Goal: Feedback & Contribution: Submit feedback/report problem

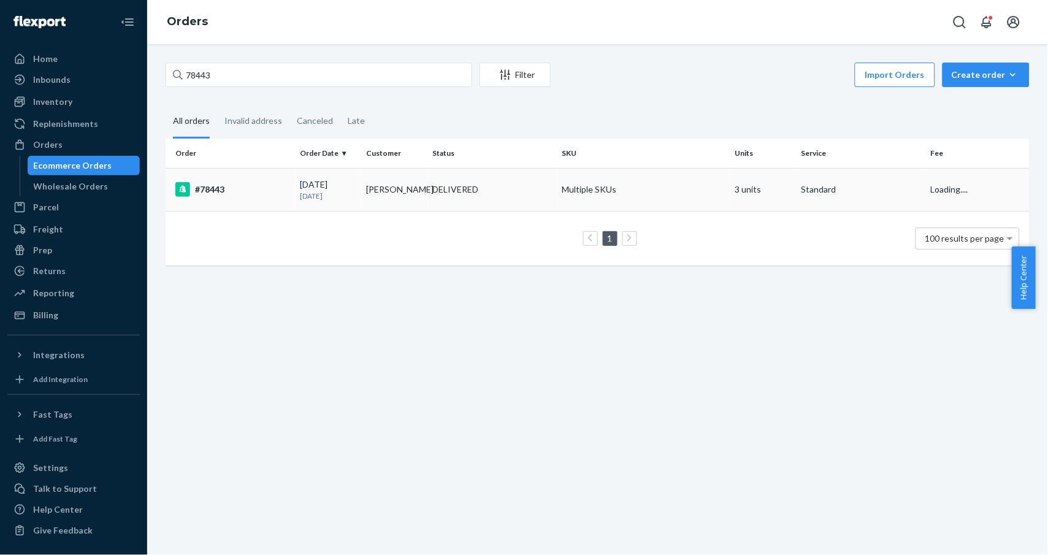
click at [227, 186] on div "#78443" at bounding box center [232, 189] width 115 height 15
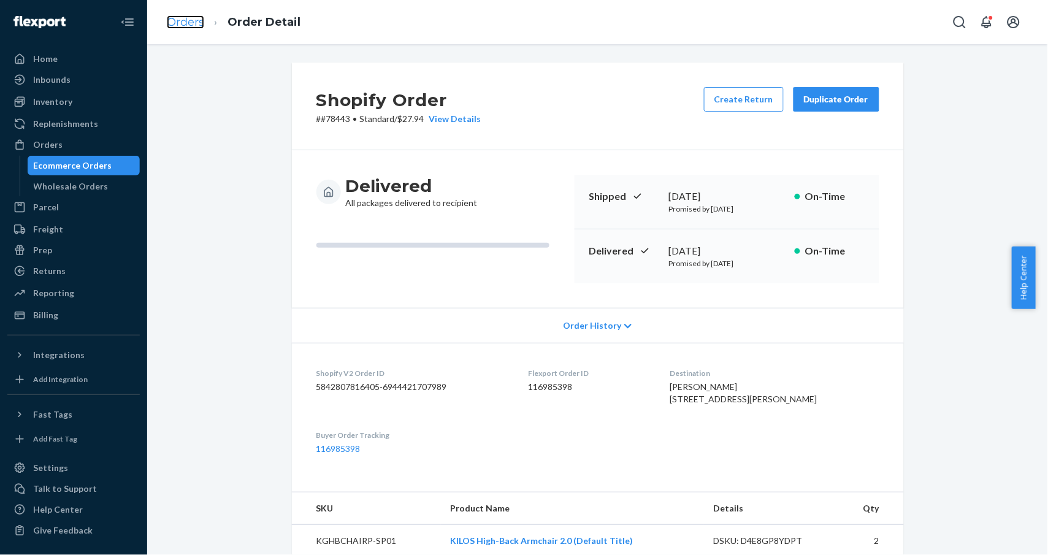
click at [189, 27] on link "Orders" at bounding box center [185, 21] width 37 height 13
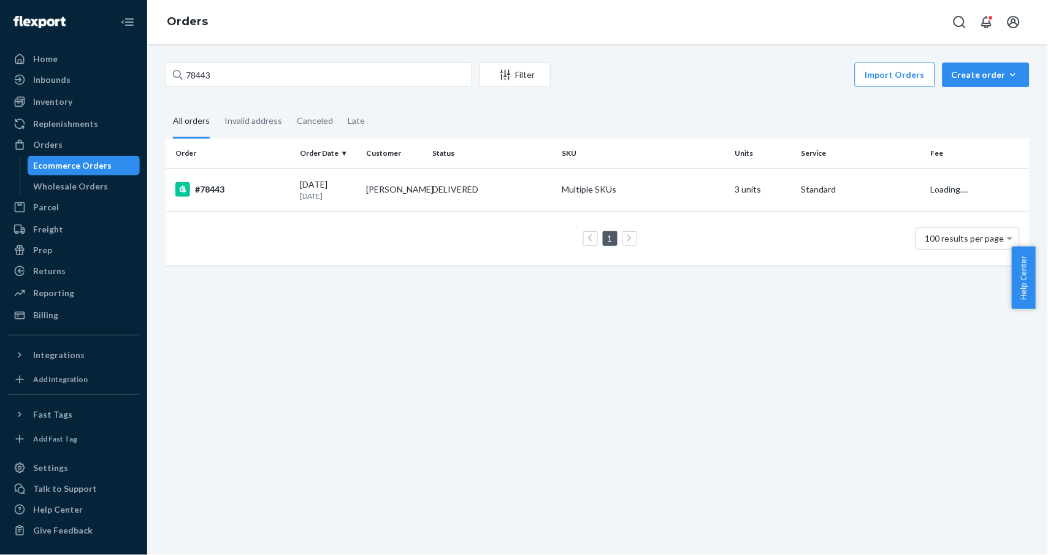
click at [235, 60] on div "78443 Filter Import Orders Create order Ecommerce order Removal order All order…" at bounding box center [597, 299] width 900 height 511
click at [249, 76] on input "78443" at bounding box center [319, 75] width 306 height 25
click at [226, 190] on div "#78443" at bounding box center [232, 189] width 115 height 15
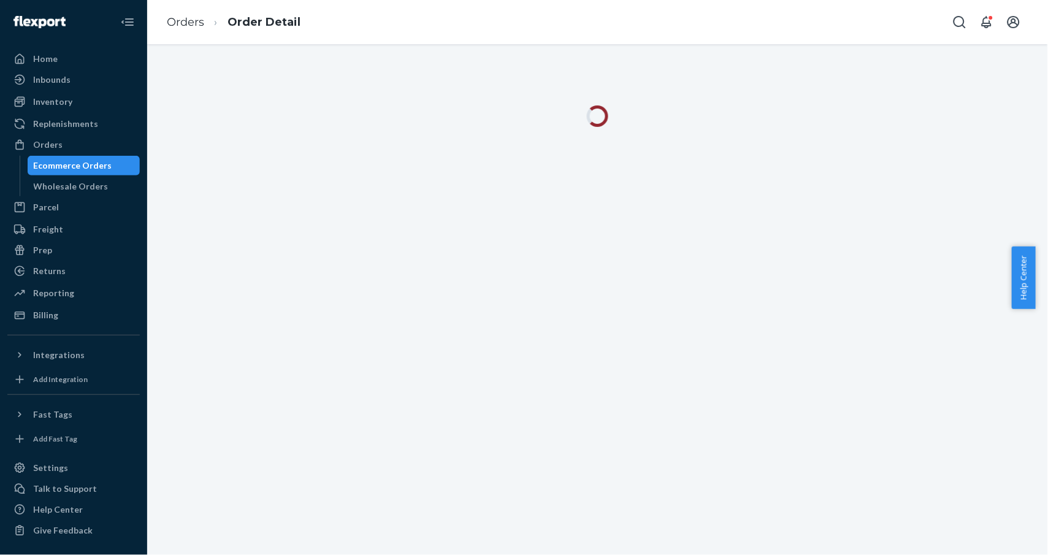
drag, startPoint x: 962, startPoint y: 164, endPoint x: 947, endPoint y: 185, distance: 25.9
click at [962, 164] on div at bounding box center [597, 299] width 900 height 511
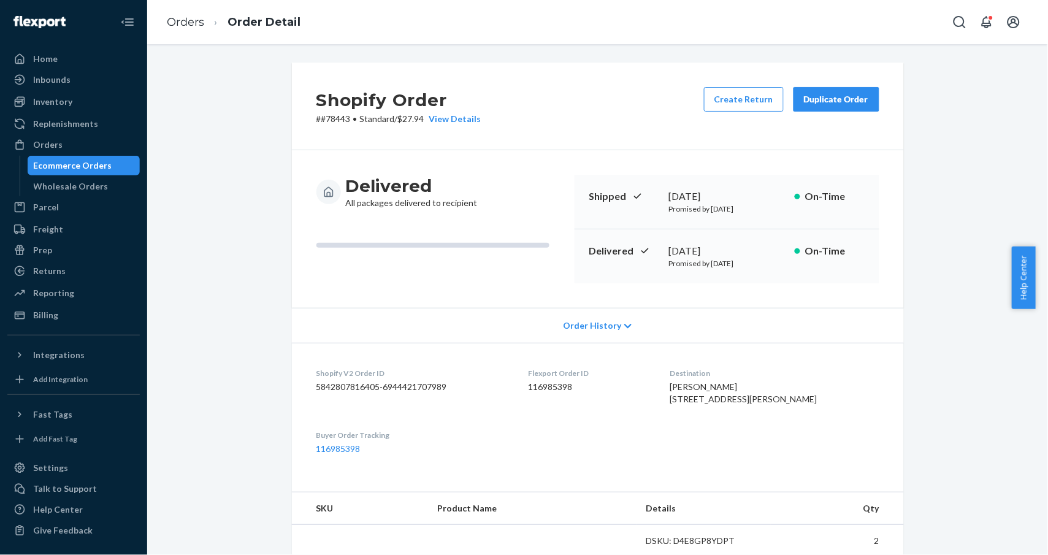
click at [832, 102] on div "Duplicate Order" at bounding box center [836, 99] width 65 height 12
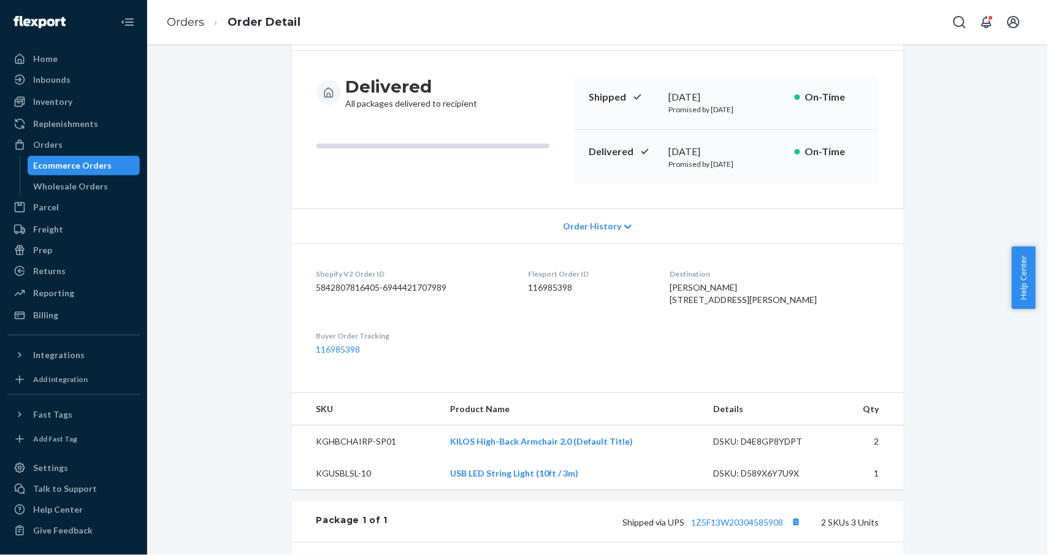
scroll to position [163, 0]
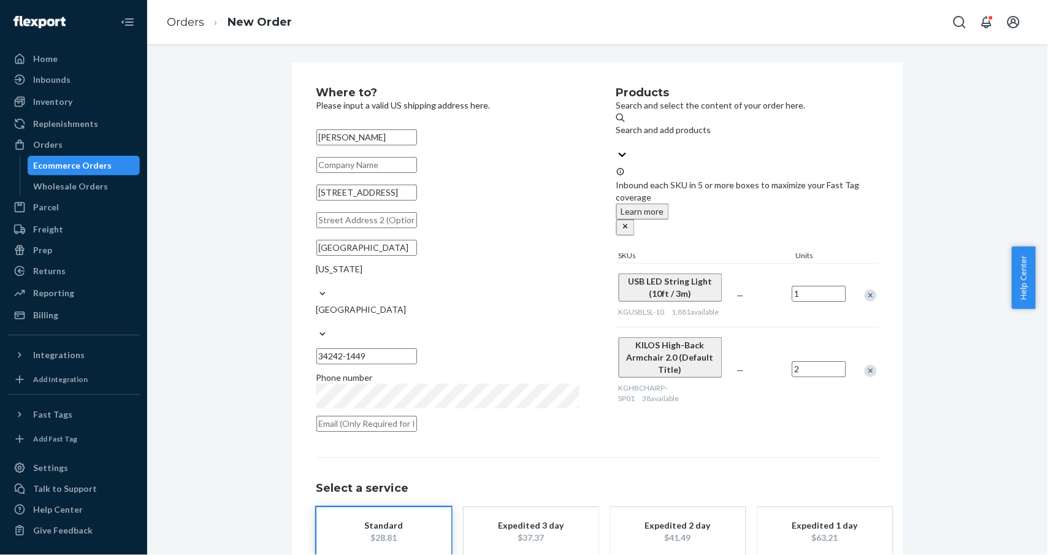
click at [864, 289] on div "Remove Item" at bounding box center [870, 295] width 12 height 12
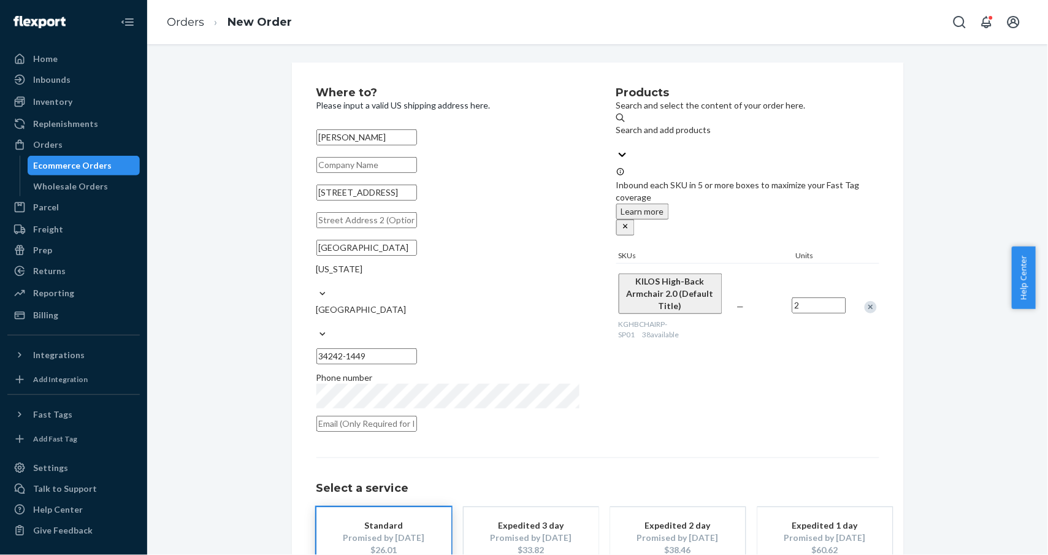
click at [870, 291] on div at bounding box center [863, 307] width 31 height 32
click at [864, 301] on div "Remove Item" at bounding box center [870, 307] width 12 height 12
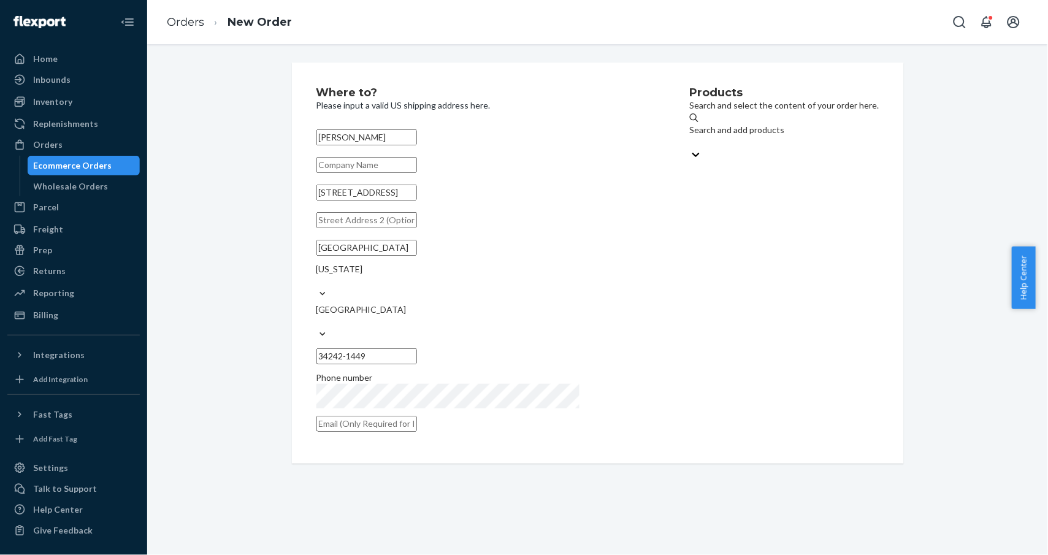
drag, startPoint x: 341, startPoint y: 398, endPoint x: 645, endPoint y: 113, distance: 416.3
click at [341, 416] on input "text" at bounding box center [366, 424] width 101 height 16
paste input "[PERSON_NAME][EMAIL_ADDRESS][DOMAIN_NAME]"
type input "[PERSON_NAME][EMAIL_ADDRESS][DOMAIN_NAME]"
click at [690, 124] on div "Search and add products" at bounding box center [784, 136] width 189 height 25
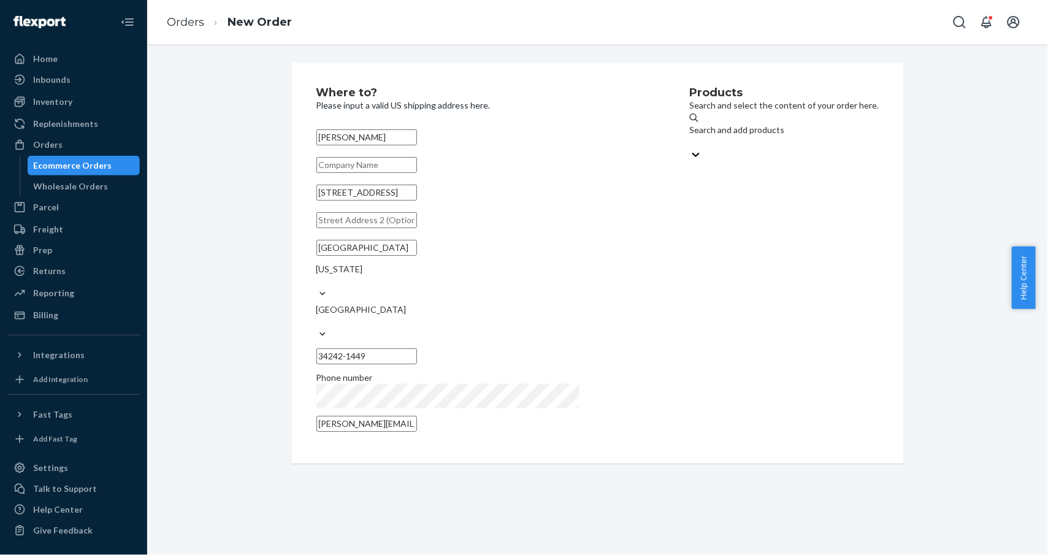
click at [690, 136] on input "Search and add products" at bounding box center [690, 142] width 1 height 12
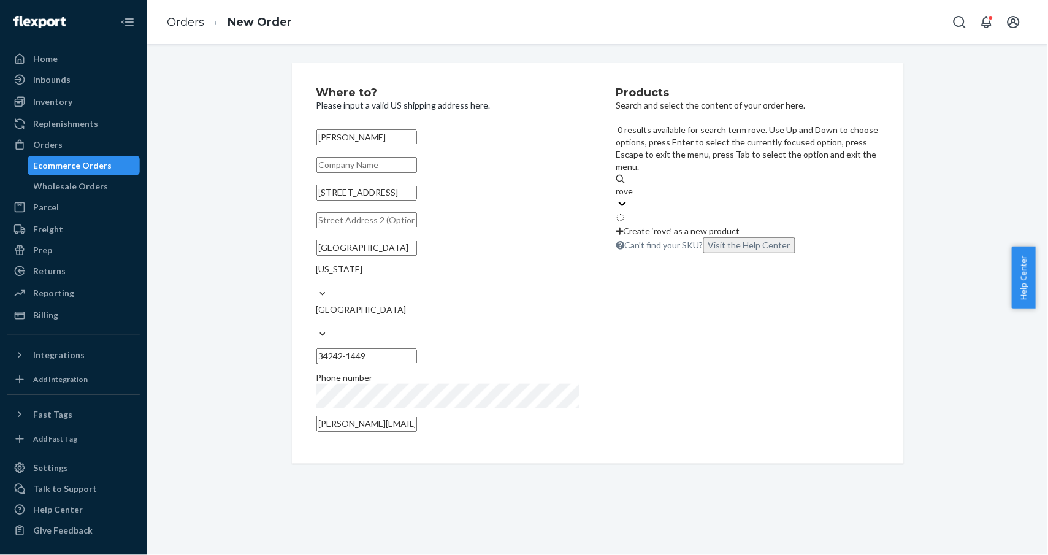
type input "rover"
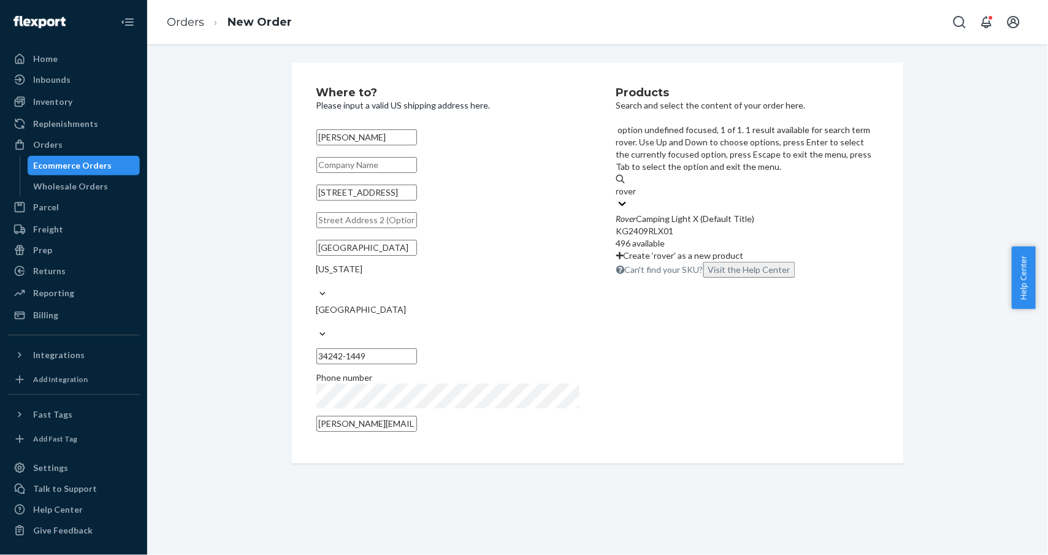
click at [684, 225] on div "KG2409RLX01" at bounding box center [747, 231] width 263 height 12
click at [638, 185] on input "rover" at bounding box center [626, 191] width 21 height 12
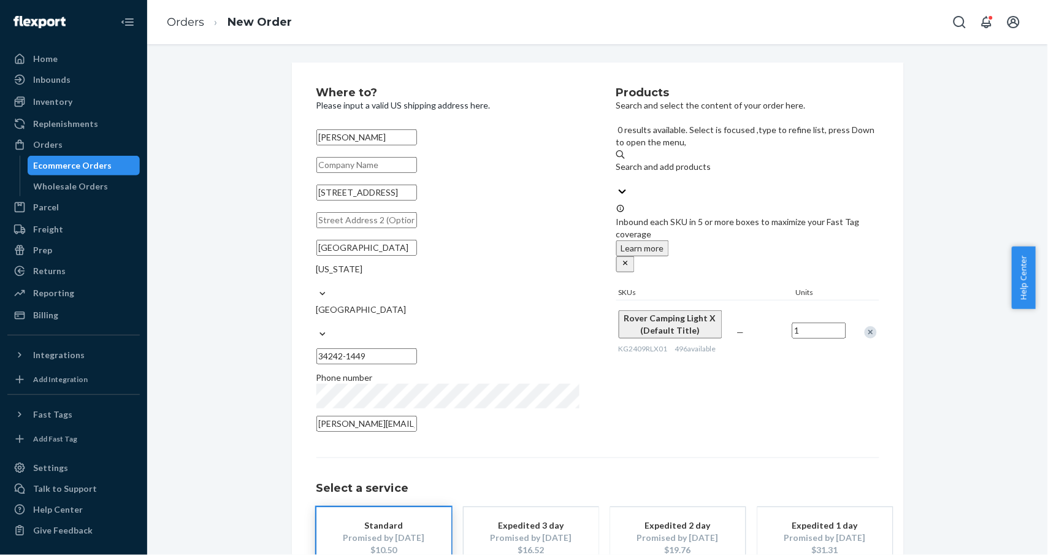
click at [719, 374] on div "Products Search and select the content of your order here. 0 results available.…" at bounding box center [747, 263] width 263 height 352
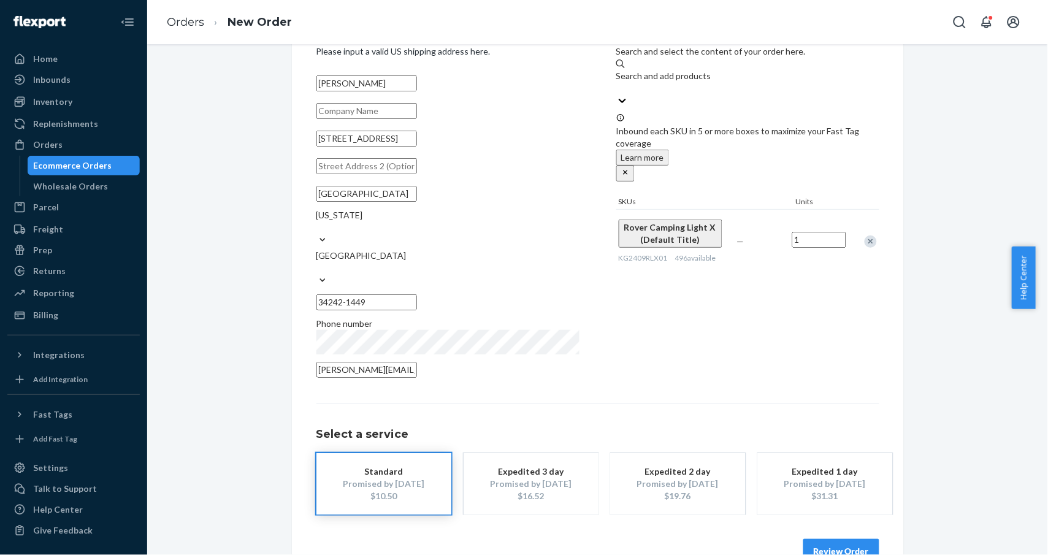
scroll to position [64, 0]
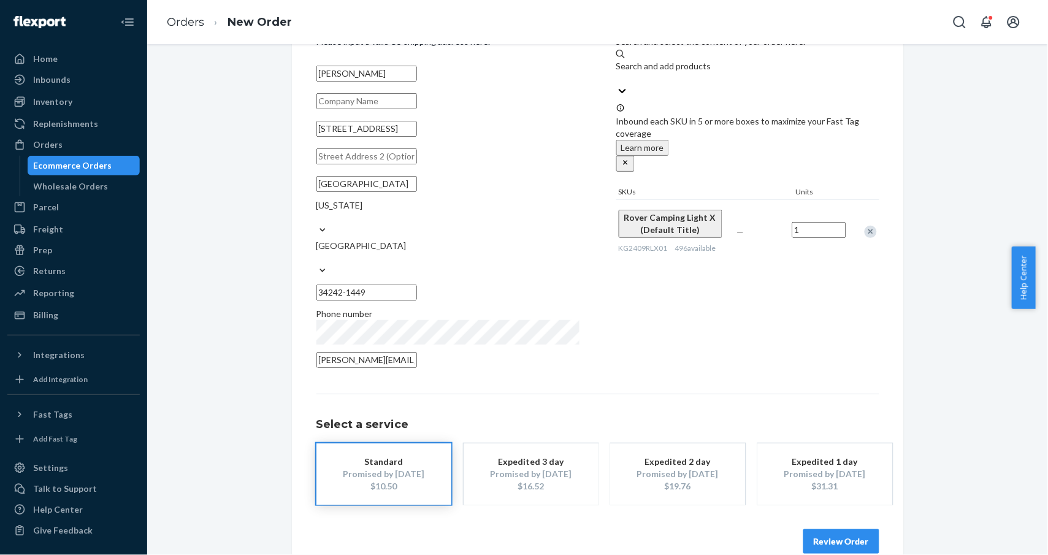
click at [404, 480] on div "$10.50" at bounding box center [384, 486] width 98 height 12
click at [839, 529] on button "Review Order" at bounding box center [841, 541] width 76 height 25
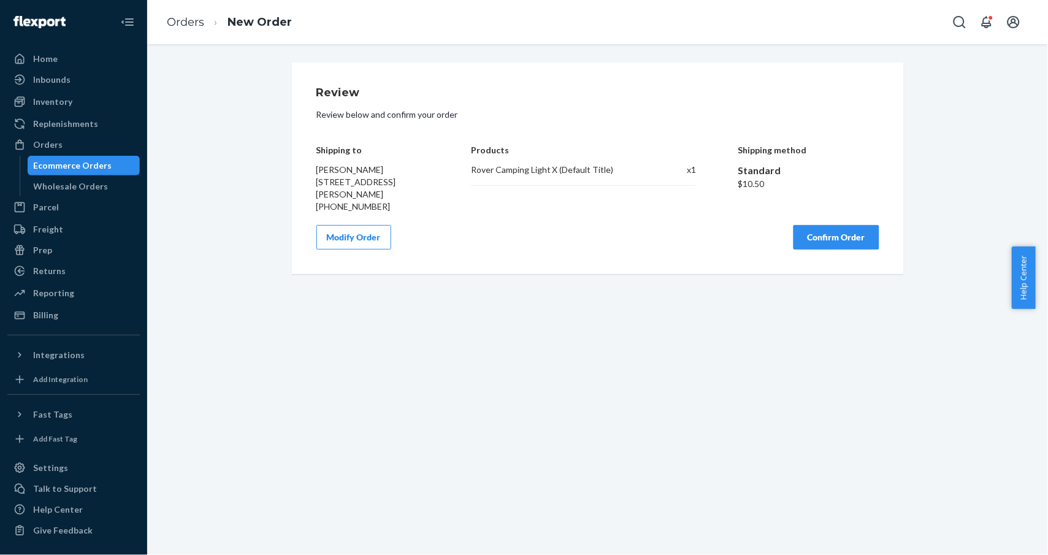
click at [805, 234] on button "Confirm Order" at bounding box center [836, 237] width 86 height 25
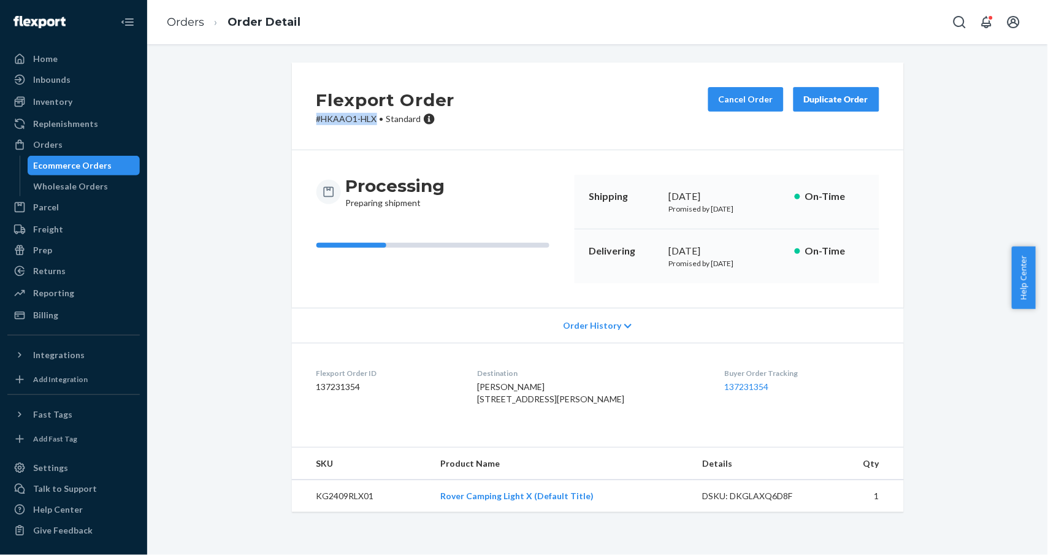
drag, startPoint x: 371, startPoint y: 115, endPoint x: 295, endPoint y: 118, distance: 76.7
click at [296, 121] on div "Flexport Order # HKAAO1-HLX • Standard Cancel Order Duplicate Order" at bounding box center [598, 107] width 612 height 88
copy p "# HKAAO1-HLX"
click at [196, 18] on link "Orders" at bounding box center [185, 21] width 37 height 13
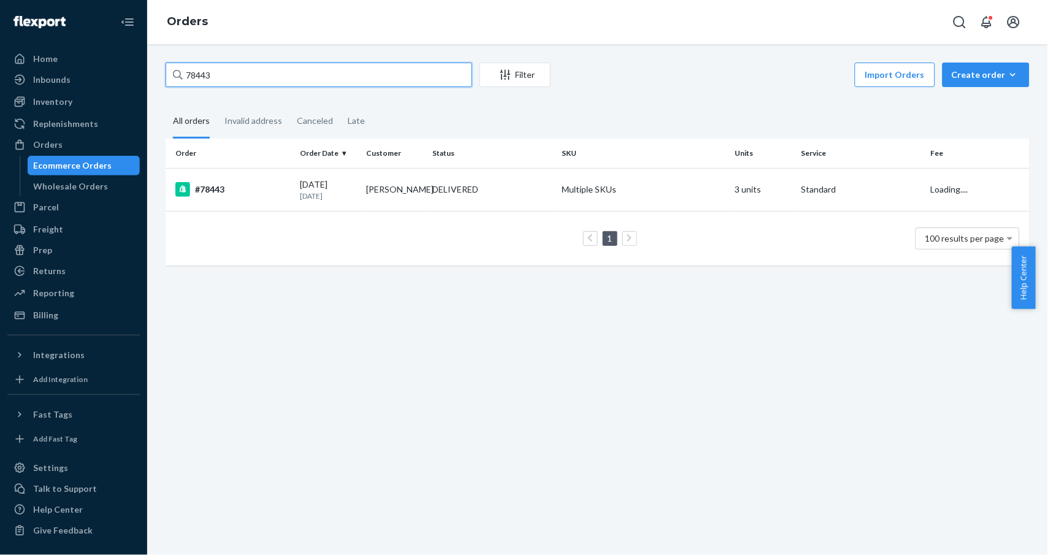
click at [283, 72] on input "78443" at bounding box center [319, 75] width 306 height 25
paste input "12810"
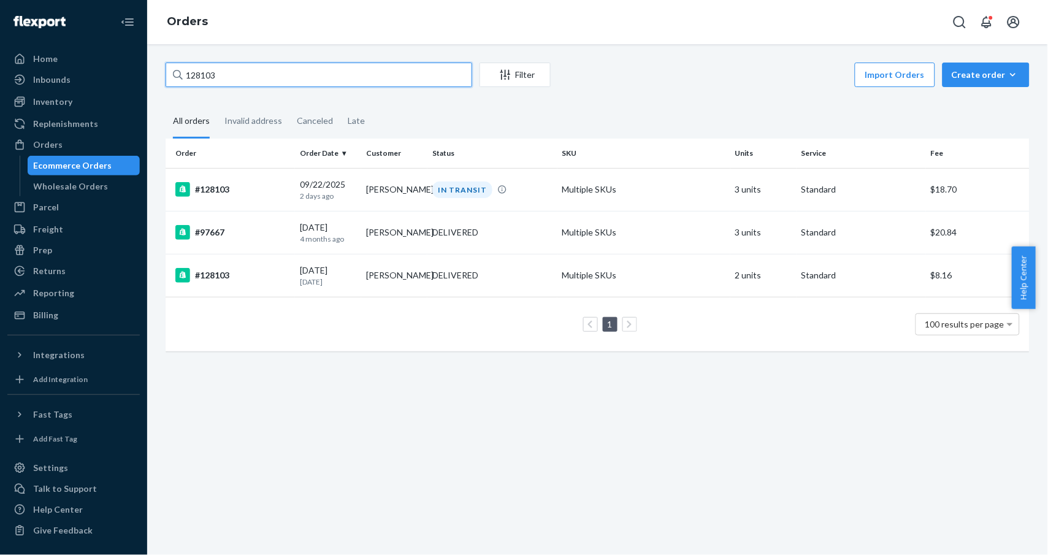
type input "128103"
click at [339, 429] on div "128103 Filter Import Orders Create order Ecommerce order Removal order All orde…" at bounding box center [597, 299] width 900 height 511
click at [219, 186] on div "#128103" at bounding box center [232, 189] width 115 height 15
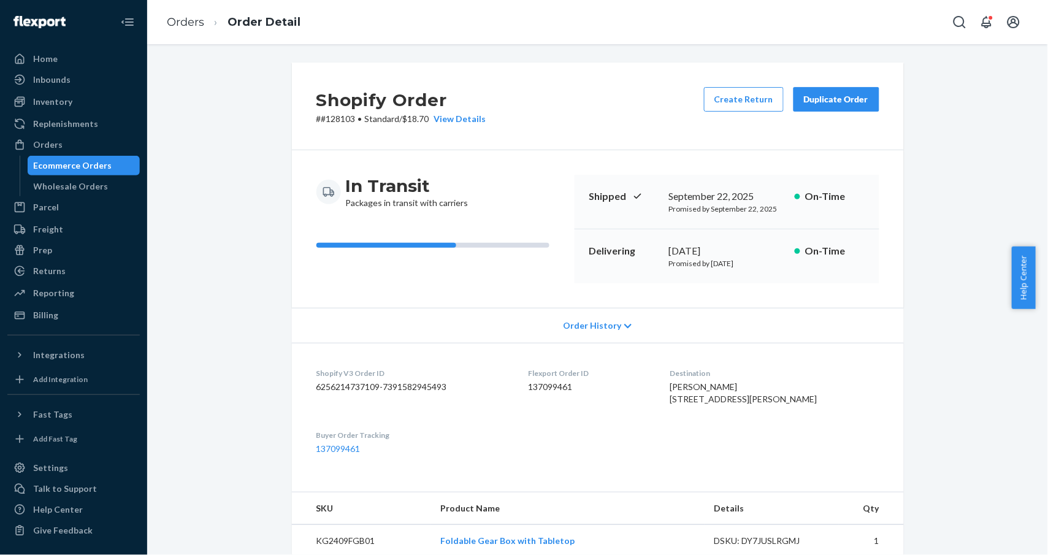
click at [831, 101] on div "Duplicate Order" at bounding box center [836, 99] width 65 height 12
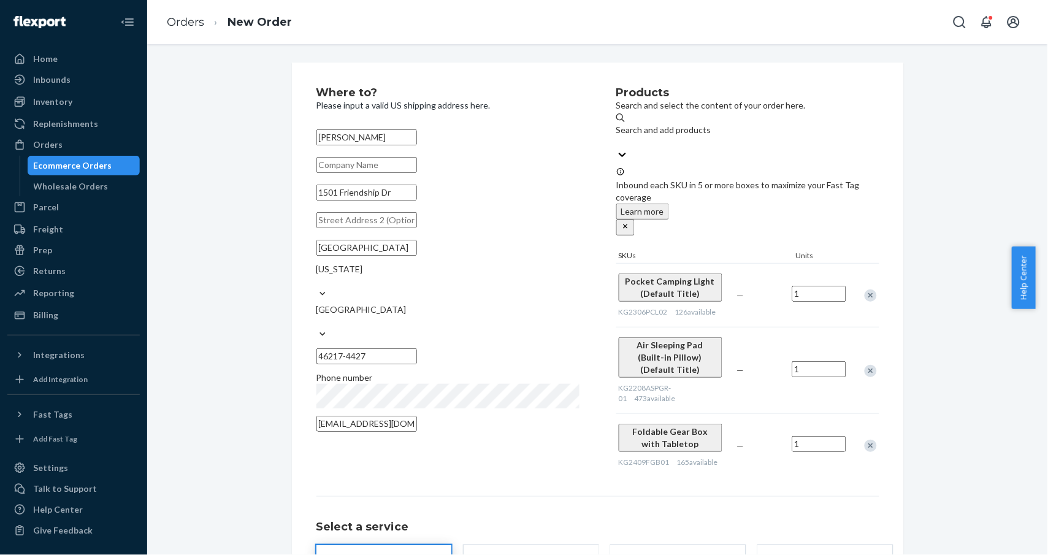
click at [864, 365] on div "Remove Item" at bounding box center [870, 371] width 12 height 12
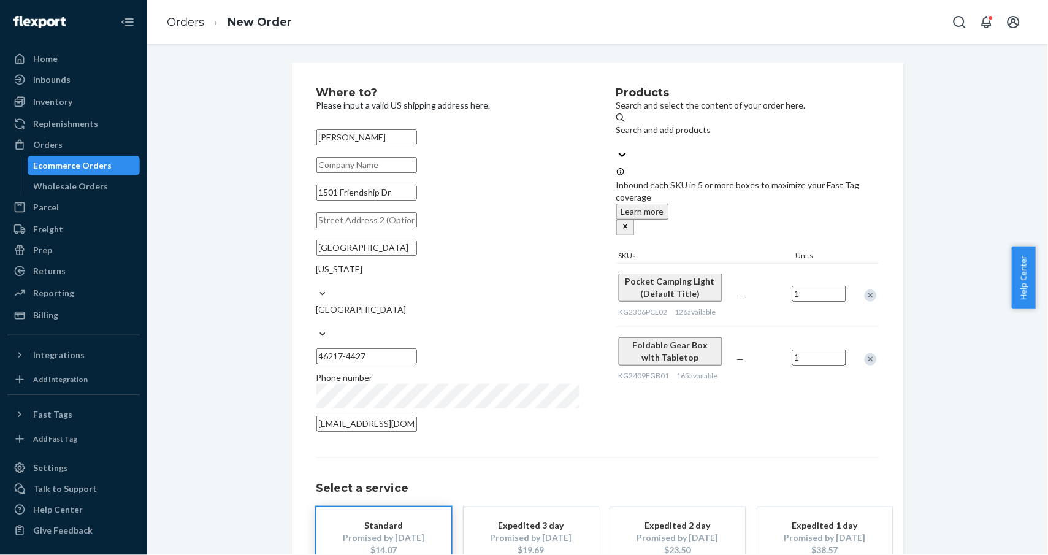
click at [867, 343] on div at bounding box center [863, 359] width 31 height 32
click at [866, 353] on div "Remove Item" at bounding box center [870, 359] width 12 height 12
click at [367, 531] on div "Promised by [DATE]" at bounding box center [384, 537] width 98 height 12
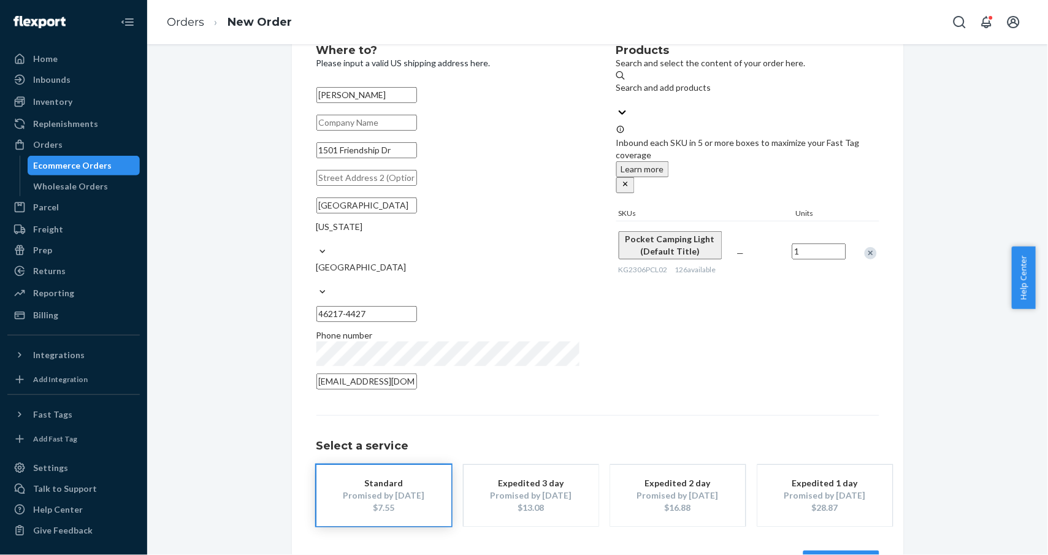
scroll to position [64, 0]
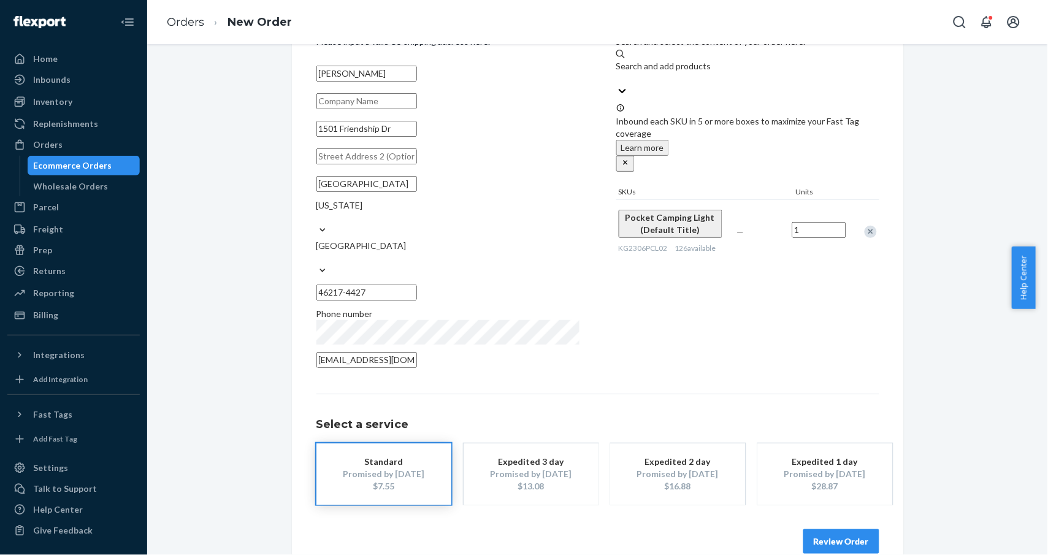
click at [827, 529] on button "Review Order" at bounding box center [841, 541] width 76 height 25
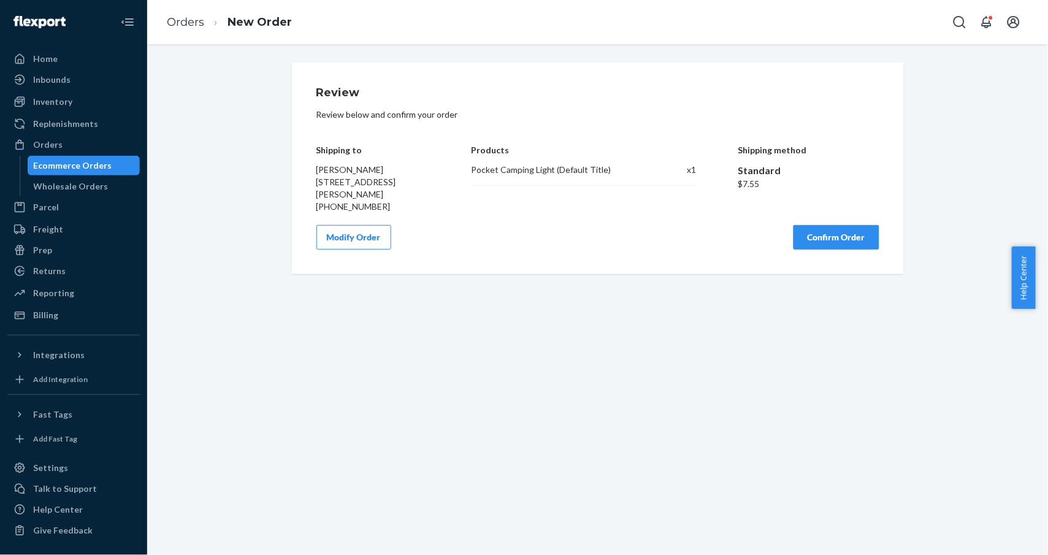
click at [837, 241] on button "Confirm Order" at bounding box center [836, 237] width 86 height 25
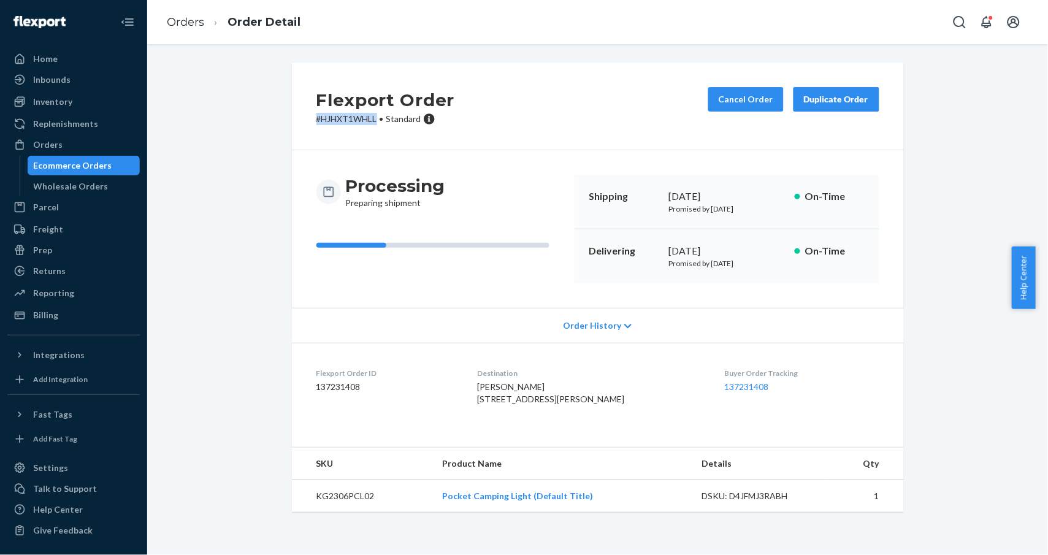
drag, startPoint x: 373, startPoint y: 119, endPoint x: 261, endPoint y: 109, distance: 112.6
click at [261, 119] on div "Flexport Order # HJHXT1WHLL • Standard Cancel Order Duplicate Order Processing …" at bounding box center [597, 295] width 882 height 464
copy p "# HJHXT1WHLL"
drag, startPoint x: 180, startPoint y: 15, endPoint x: 213, endPoint y: 48, distance: 47.2
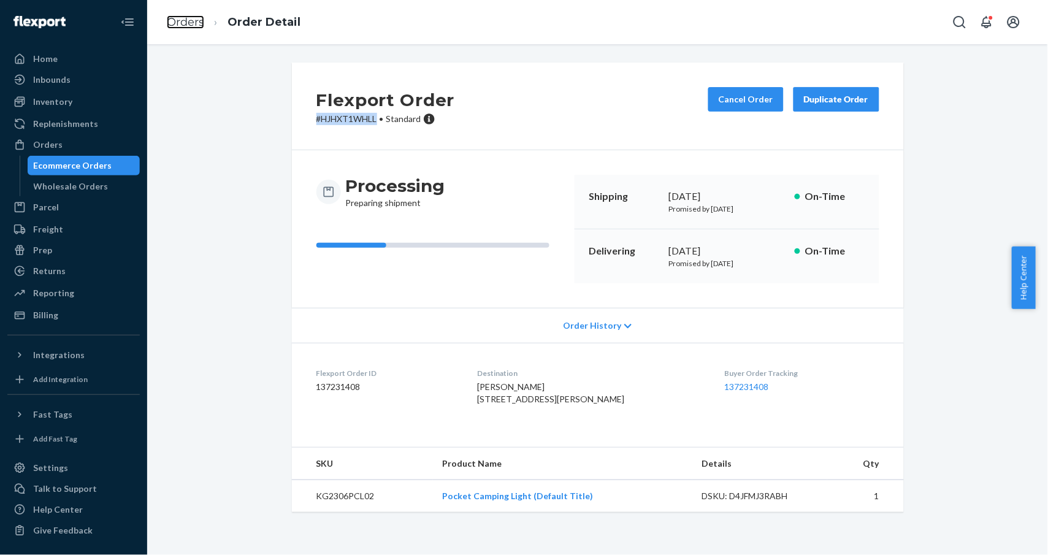
click at [180, 15] on link "Orders" at bounding box center [185, 21] width 37 height 13
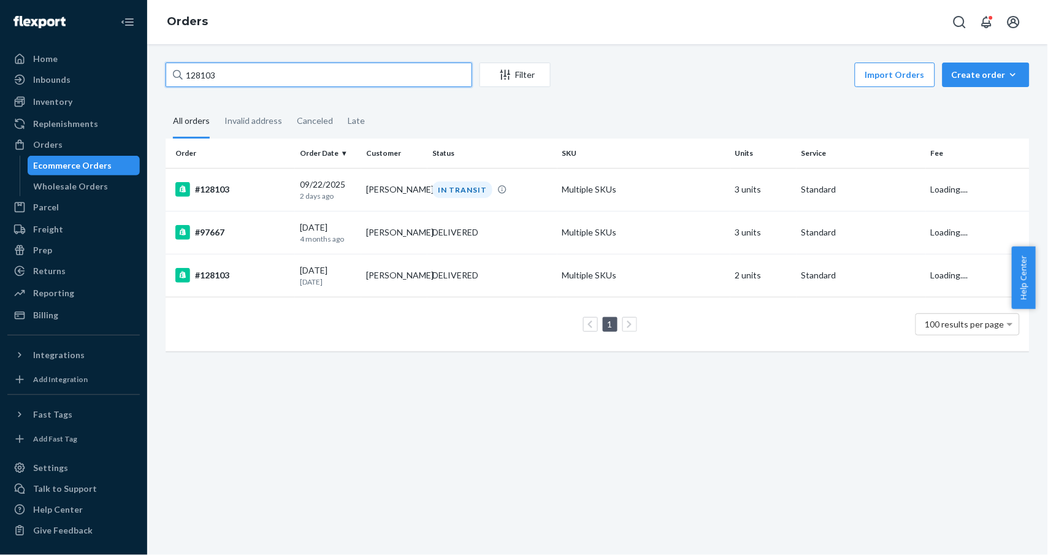
click at [290, 82] on input "128103" at bounding box center [319, 75] width 306 height 25
paste input "0370"
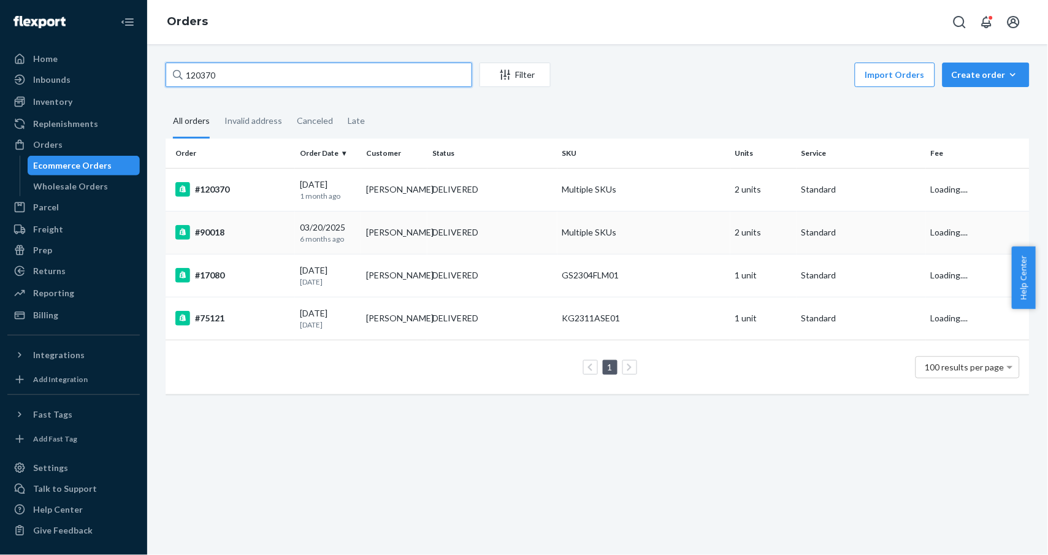
type input "120370"
click at [222, 185] on div "#120370" at bounding box center [232, 189] width 115 height 15
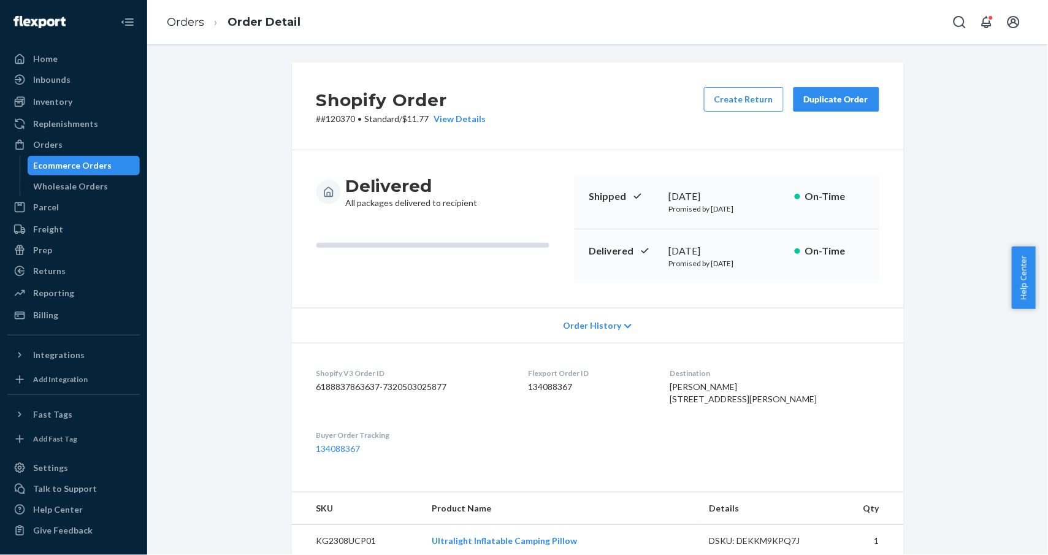
click at [851, 102] on div "Duplicate Order" at bounding box center [836, 99] width 65 height 12
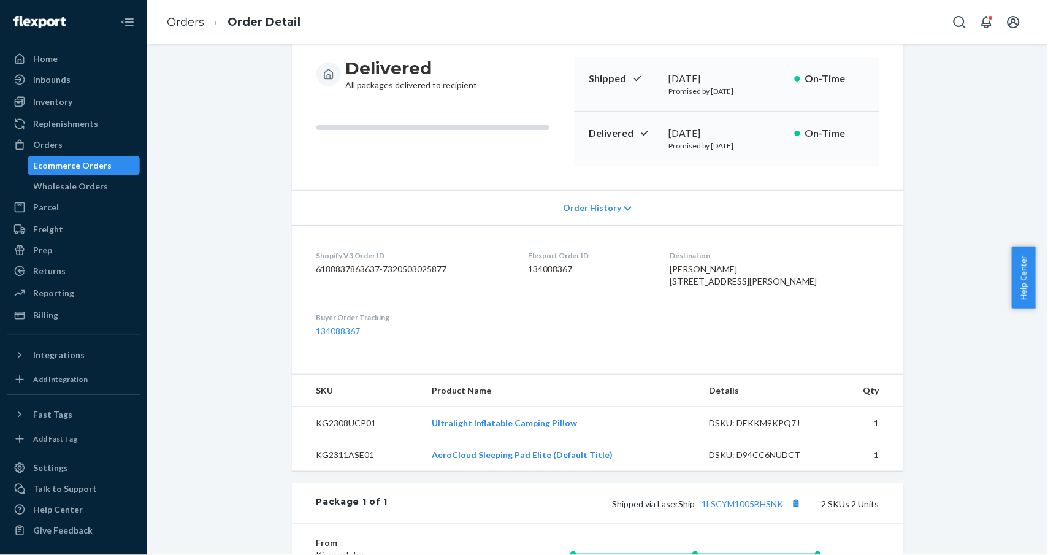
scroll to position [163, 0]
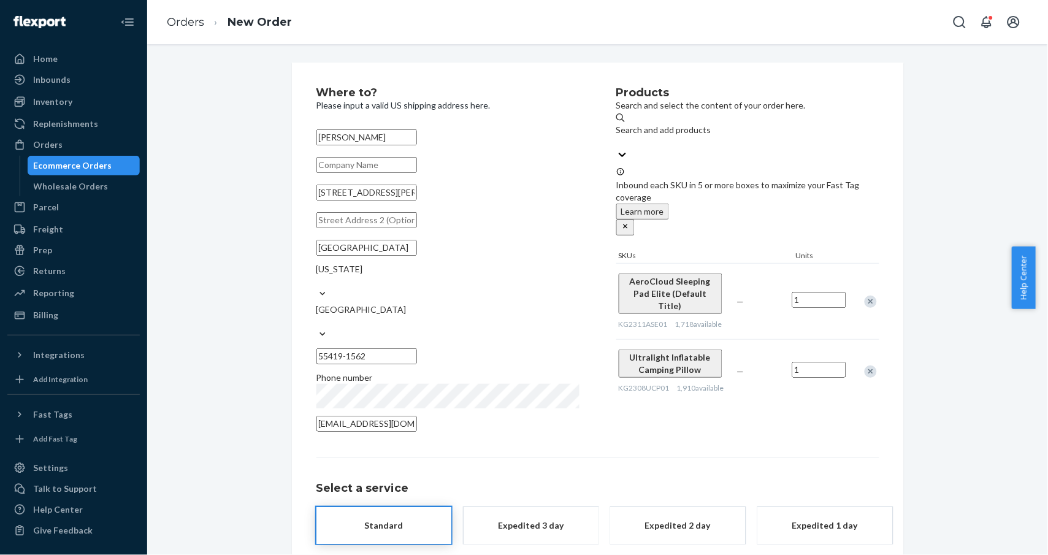
drag, startPoint x: 966, startPoint y: 223, endPoint x: 900, endPoint y: 242, distance: 68.5
click at [966, 223] on div "Where to? Please input a valid US shipping address here. [PERSON_NAME] [STREET_…" at bounding box center [597, 340] width 882 height 555
click at [864, 365] on div "Remove Item" at bounding box center [870, 371] width 12 height 12
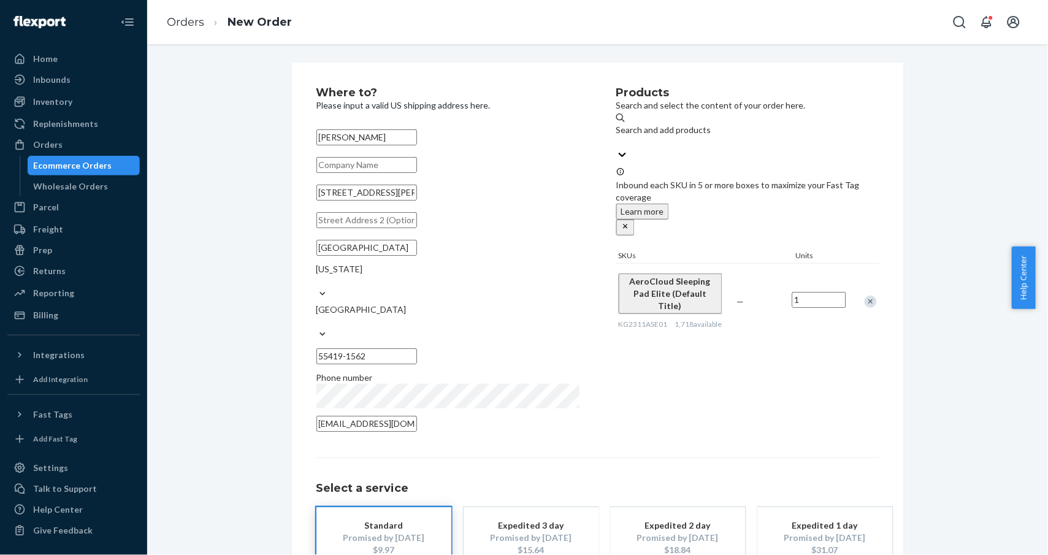
scroll to position [64, 0]
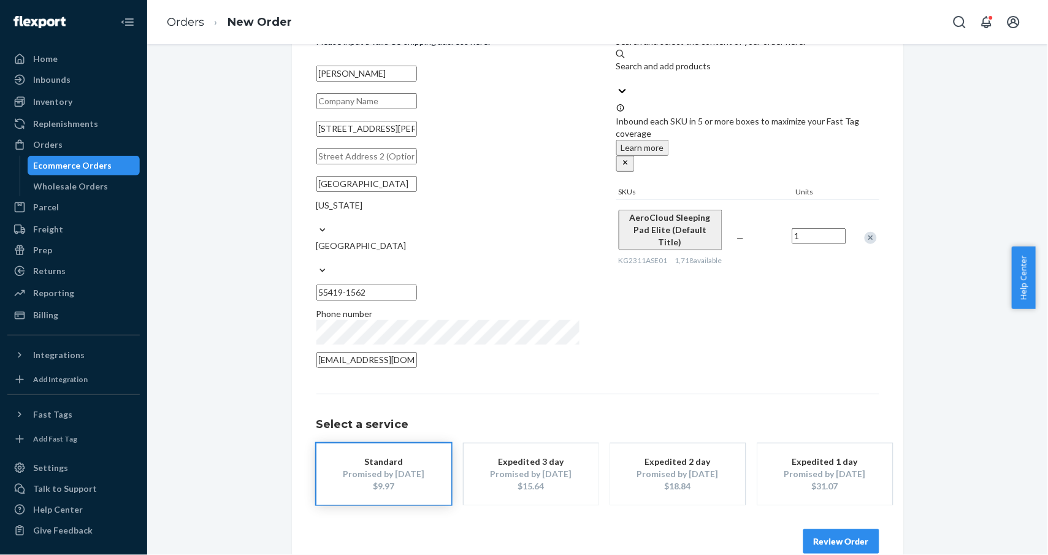
click at [832, 529] on button "Review Order" at bounding box center [841, 541] width 76 height 25
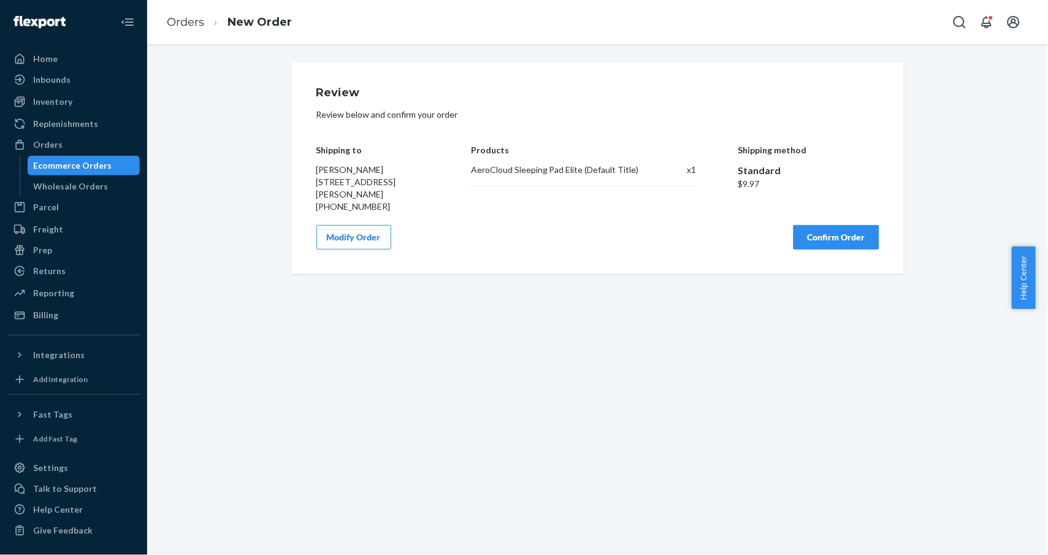
click at [826, 249] on button "Confirm Order" at bounding box center [836, 237] width 86 height 25
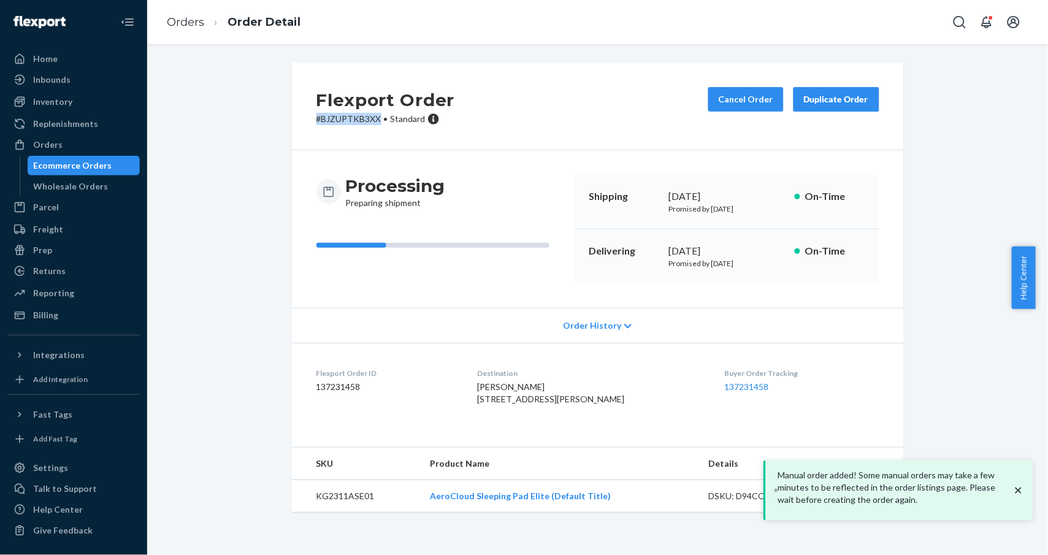
drag, startPoint x: 373, startPoint y: 118, endPoint x: 253, endPoint y: 121, distance: 119.6
click at [253, 121] on div "Flexport Order # BJZUPTKB3XX • Standard Cancel Order Duplicate Order Processing…" at bounding box center [597, 295] width 882 height 464
copy p "# BJZUPTKB3XX"
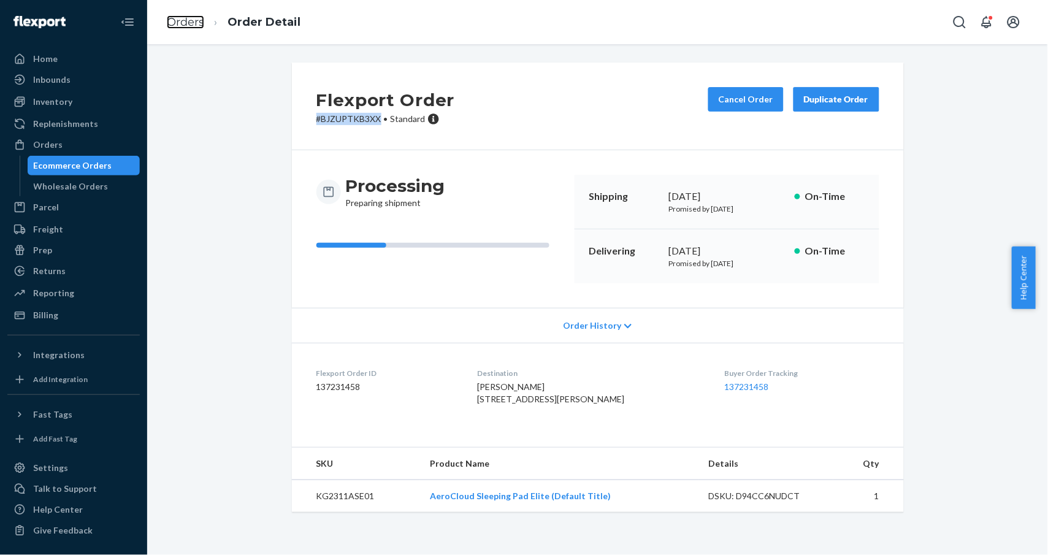
drag, startPoint x: 188, startPoint y: 23, endPoint x: 218, endPoint y: 57, distance: 45.6
click at [188, 23] on link "Orders" at bounding box center [185, 21] width 37 height 13
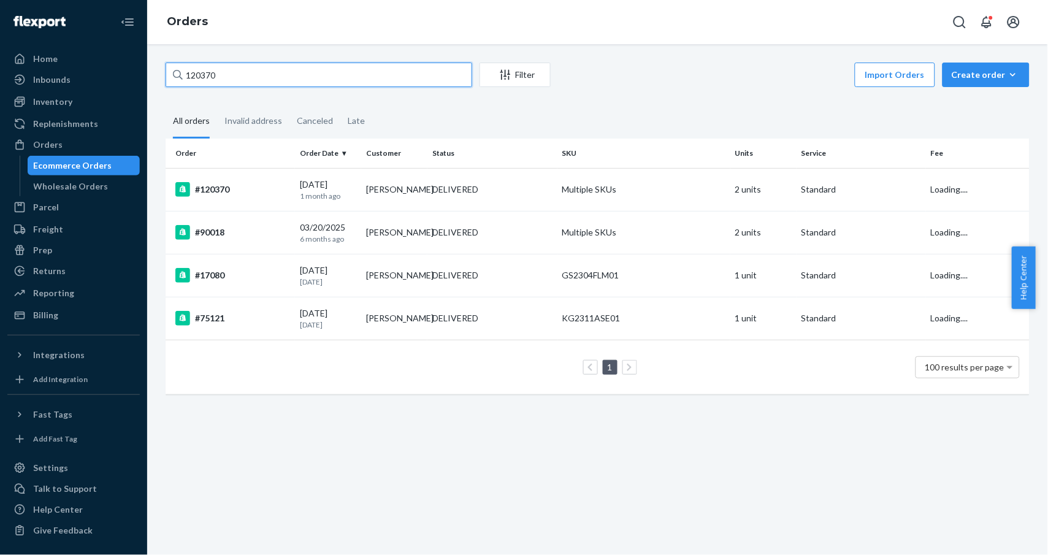
click at [261, 82] on input "120370" at bounding box center [319, 75] width 306 height 25
paste input "4097"
type input "124097"
click at [214, 189] on div "#124097" at bounding box center [232, 189] width 115 height 15
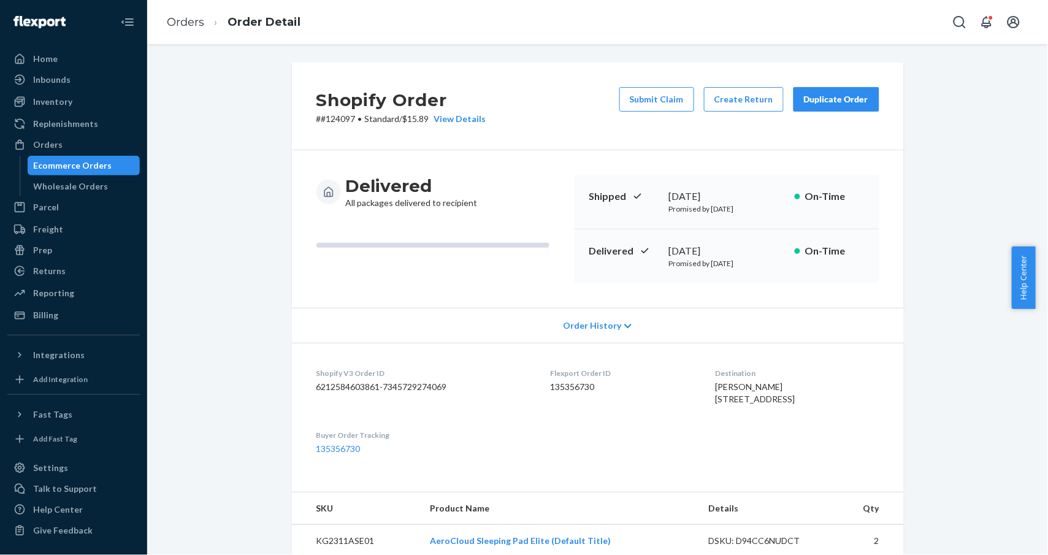
click at [844, 99] on div "Duplicate Order" at bounding box center [836, 99] width 65 height 12
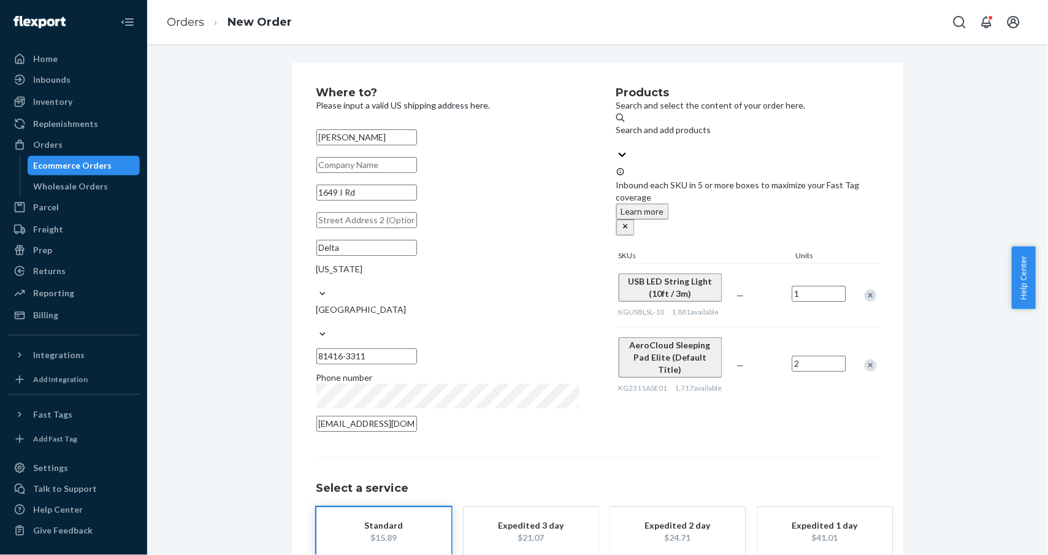
click at [864, 289] on div "Remove Item" at bounding box center [870, 295] width 12 height 12
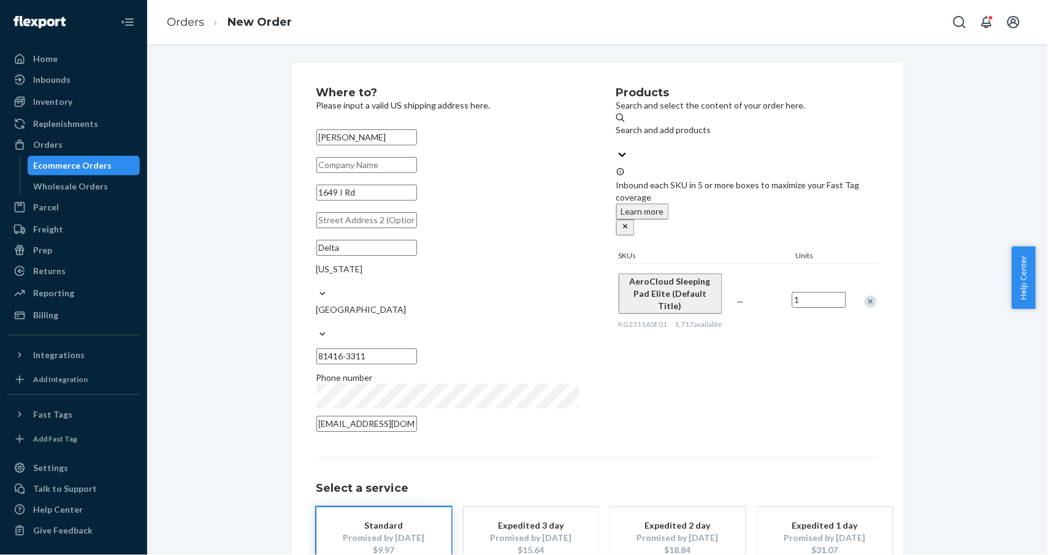
type input "1"
click at [783, 391] on div "Products Search and select the content of your order here. Search and add produ…" at bounding box center [747, 263] width 263 height 352
click at [380, 519] on div "Standard" at bounding box center [384, 525] width 98 height 12
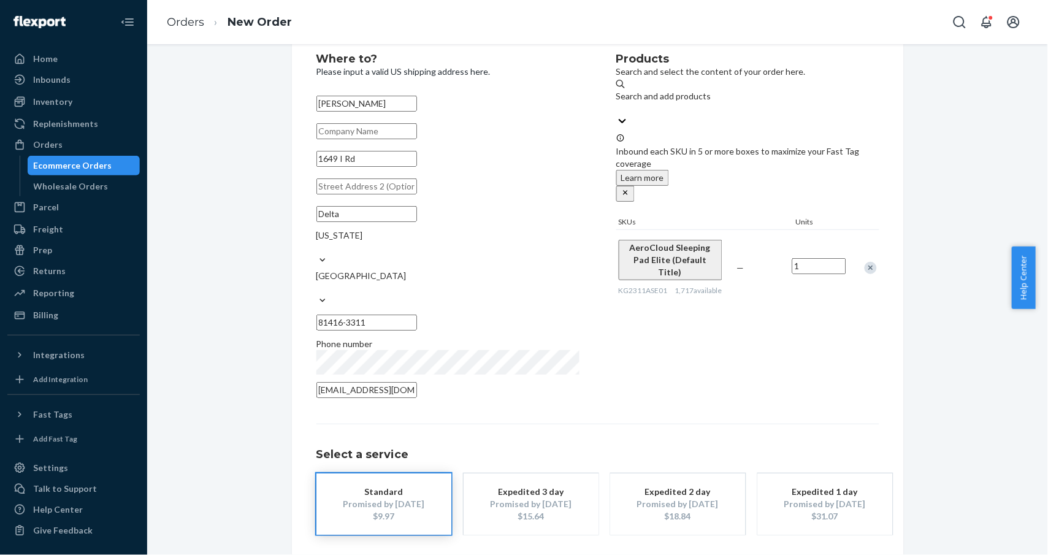
scroll to position [64, 0]
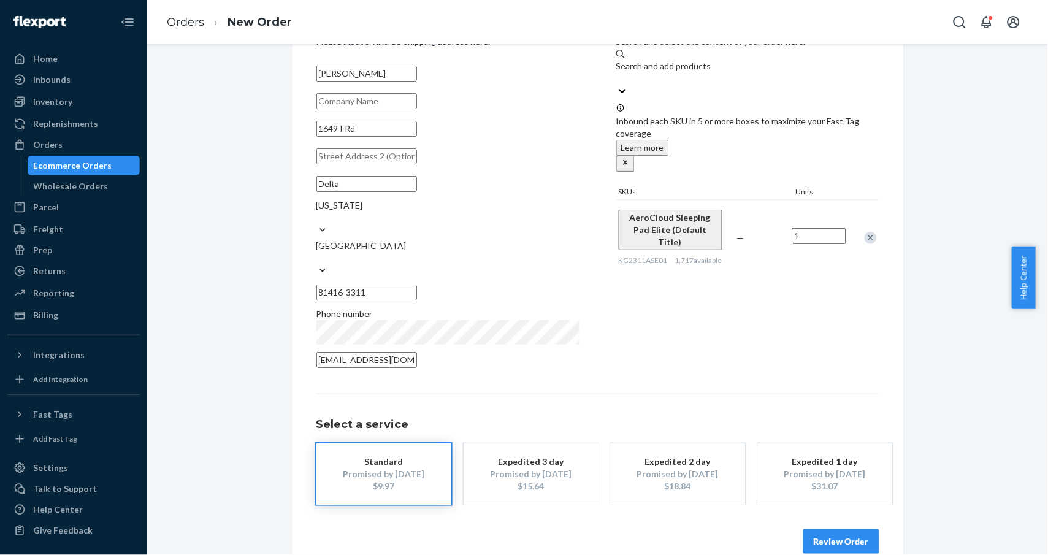
click at [853, 529] on button "Review Order" at bounding box center [841, 541] width 76 height 25
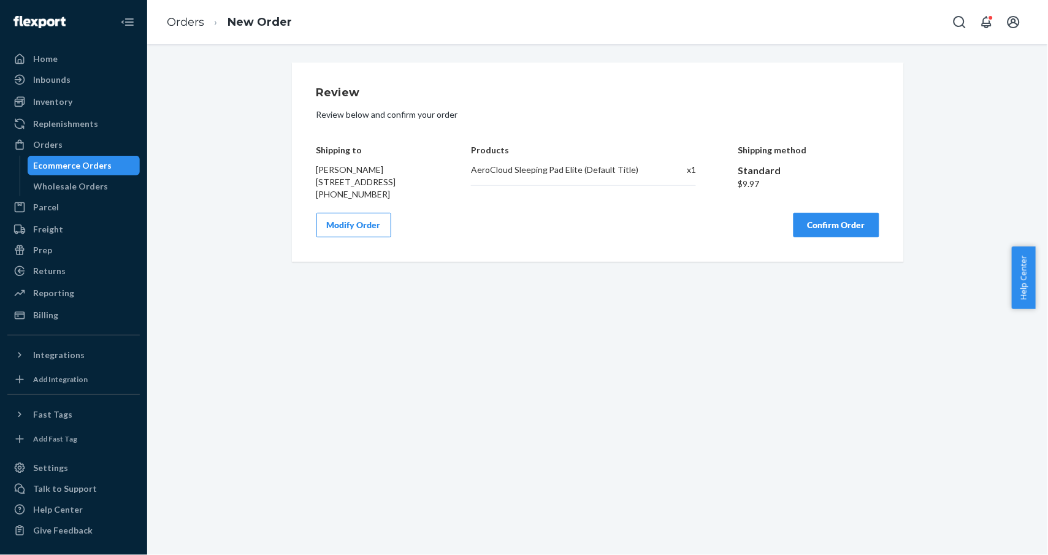
click at [822, 237] on button "Confirm Order" at bounding box center [836, 225] width 86 height 25
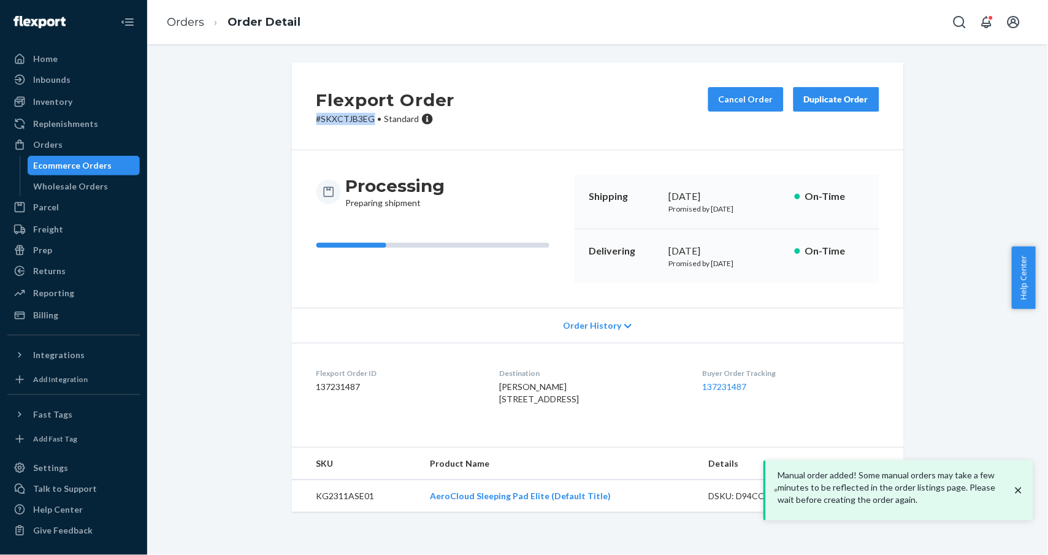
drag, startPoint x: 366, startPoint y: 119, endPoint x: 281, endPoint y: 119, distance: 85.2
click at [283, 119] on div "Flexport Order # SKXCTJB3EG • Standard Cancel Order Duplicate Order Processing …" at bounding box center [598, 287] width 630 height 449
copy p "# SKXCTJB3EG"
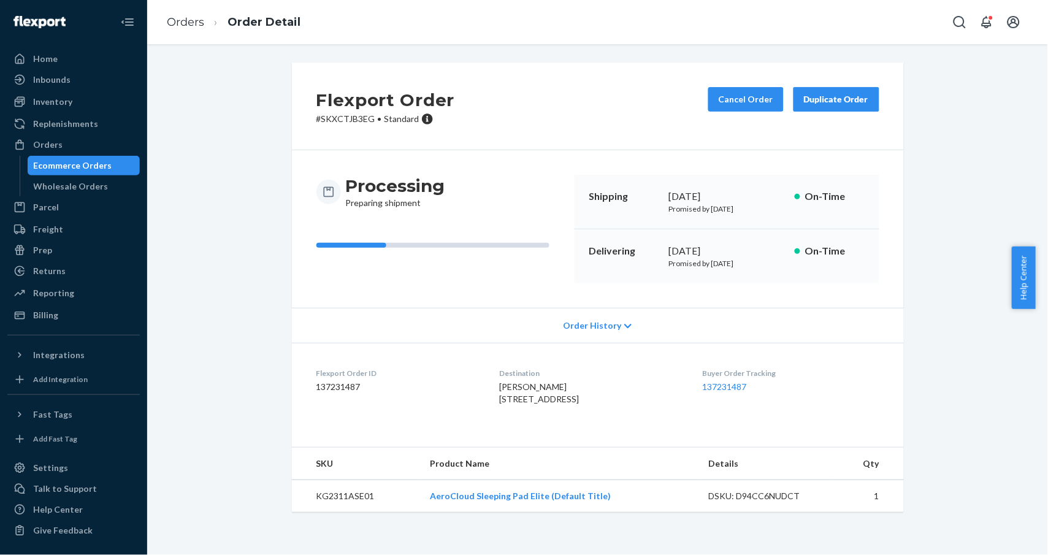
click at [207, 20] on li "Order Detail" at bounding box center [252, 22] width 96 height 17
click at [181, 5] on ol "Orders Order Detail" at bounding box center [233, 22] width 153 height 36
click at [188, 25] on link "Orders" at bounding box center [185, 21] width 37 height 13
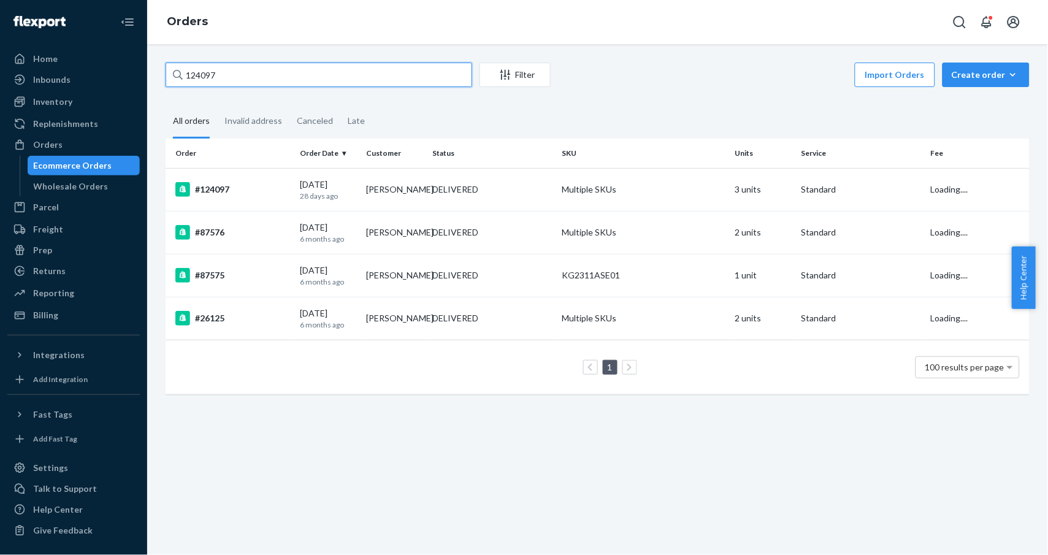
click at [302, 67] on input "124097" at bounding box center [319, 75] width 306 height 25
paste input "7945"
type input "127945"
drag, startPoint x: 158, startPoint y: 75, endPoint x: 371, endPoint y: 50, distance: 214.8
click at [124, 69] on div "Home Inbounds Shipping Plans Problems Inventory Products Replenishments Orders …" at bounding box center [524, 277] width 1048 height 555
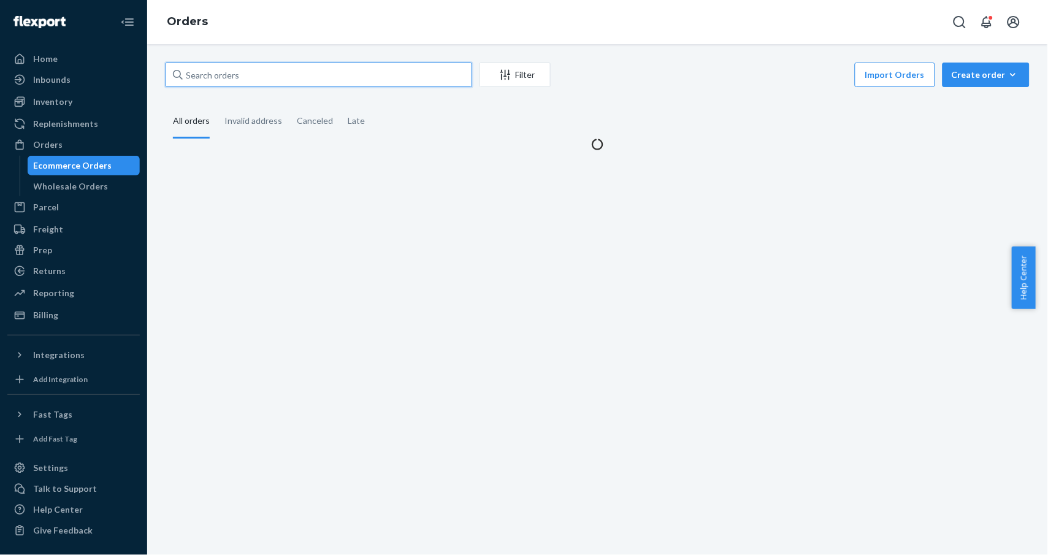
click at [256, 77] on input "text" at bounding box center [319, 75] width 306 height 25
paste input "127945"
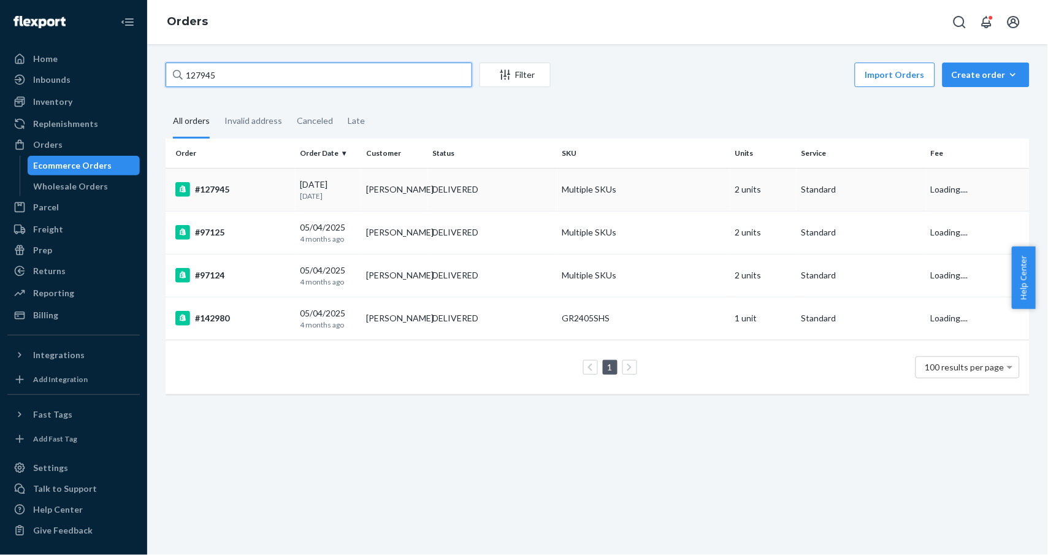
type input "127945"
click at [214, 187] on div "#127945" at bounding box center [232, 189] width 115 height 15
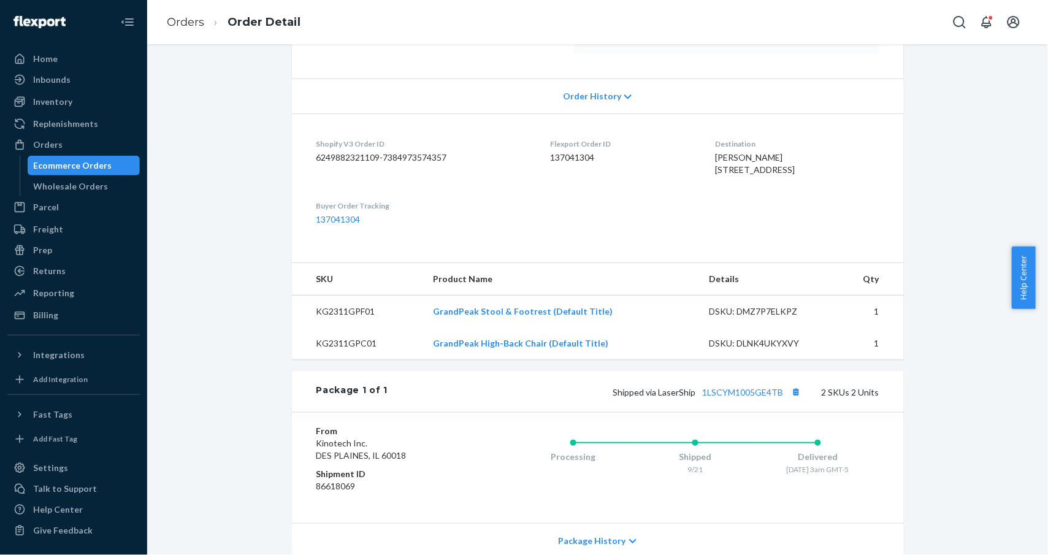
scroll to position [163, 0]
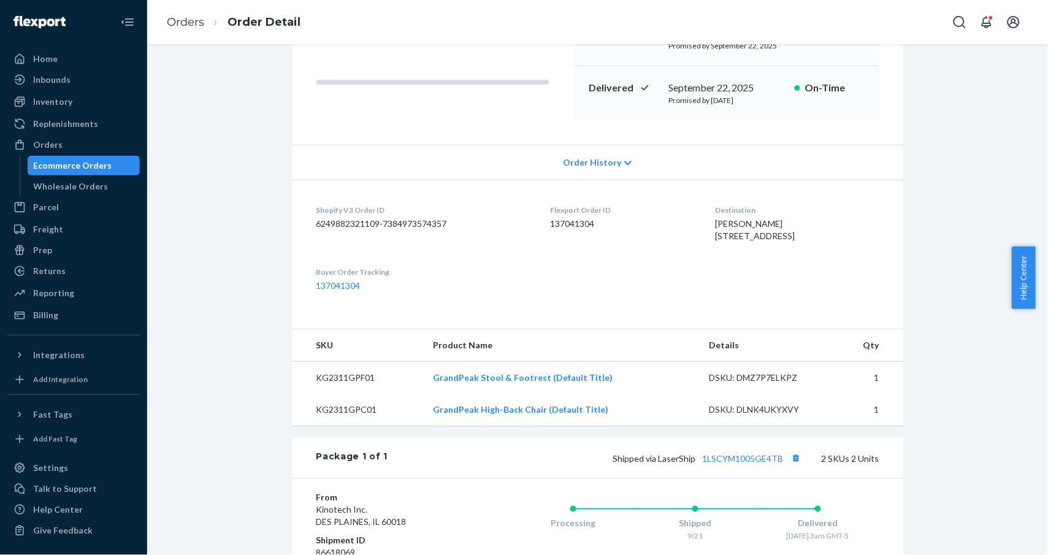
click at [566, 219] on dd "137041304" at bounding box center [622, 224] width 145 height 12
copy dd "137041304"
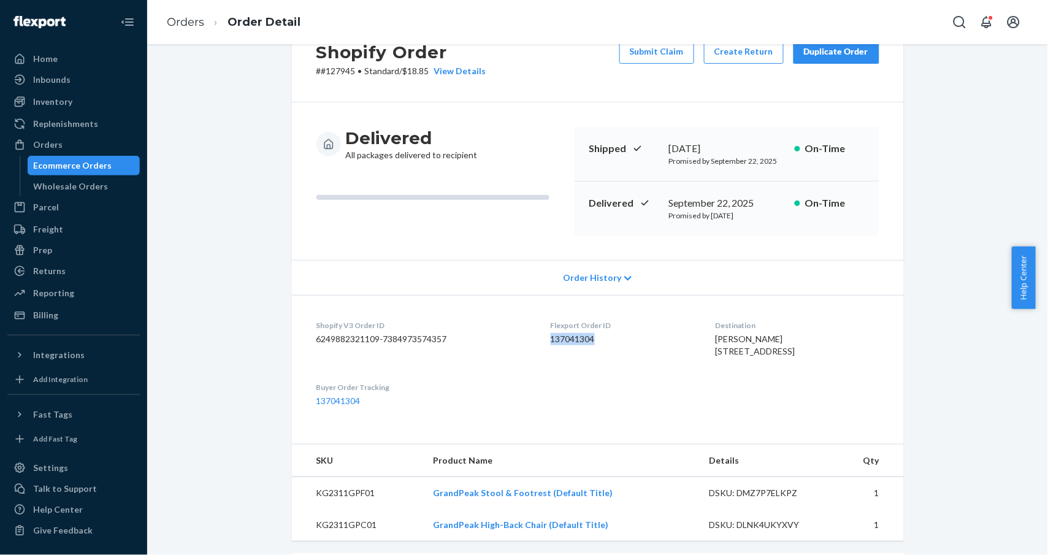
scroll to position [0, 0]
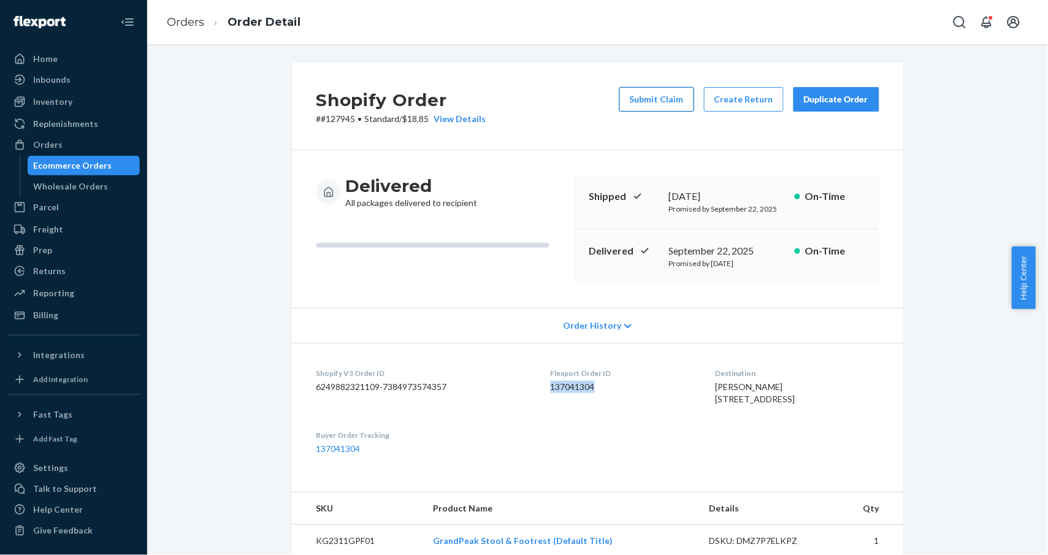
click at [665, 101] on button "Submit Claim" at bounding box center [656, 99] width 75 height 25
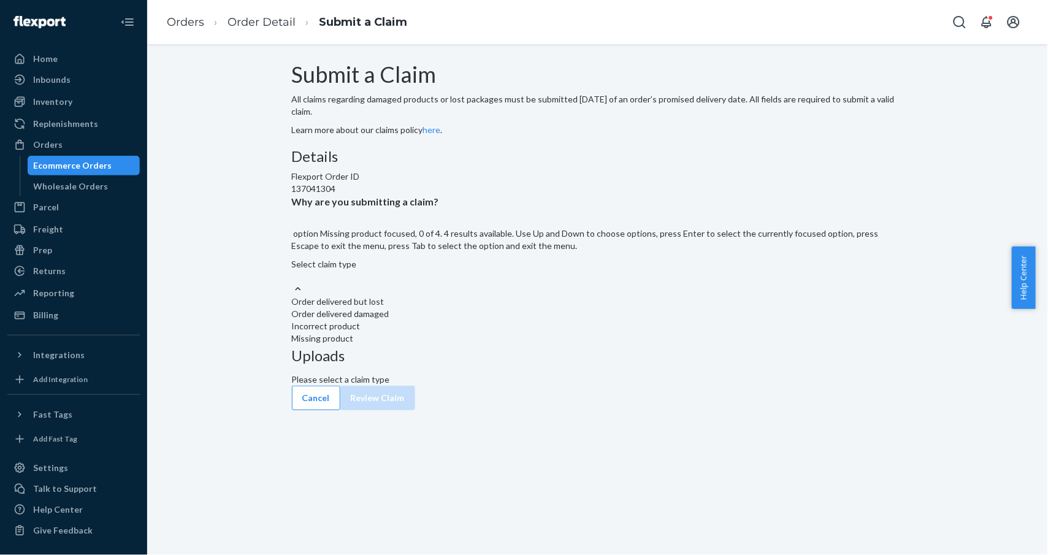
click at [467, 344] on div "Missing product" at bounding box center [598, 338] width 612 height 12
click at [293, 283] on input "Why are you submitting a claim? option Missing product focused, 0 of 4. 4 resul…" at bounding box center [292, 276] width 1 height 12
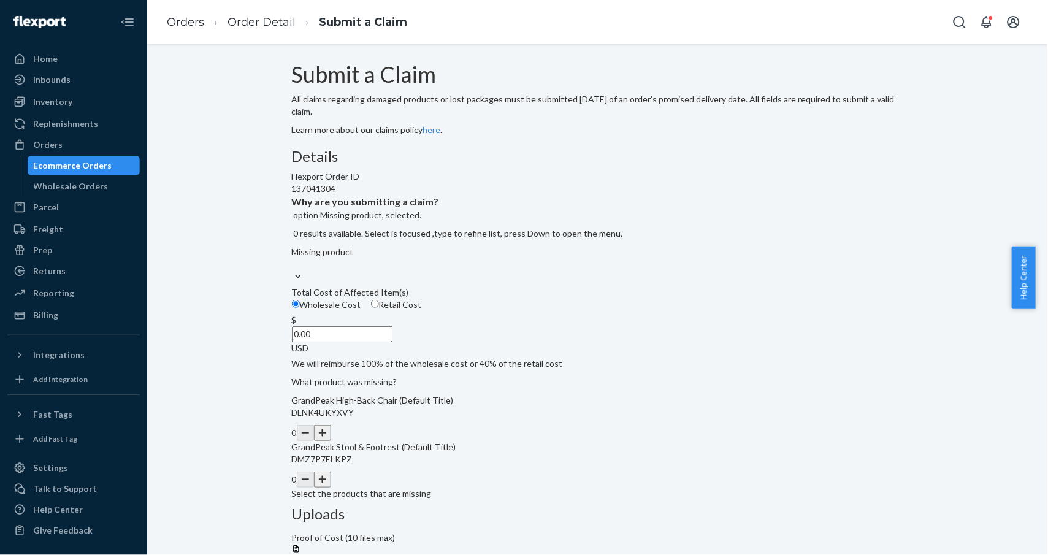
click at [446, 270] on div "Missing product" at bounding box center [598, 258] width 612 height 25
click at [293, 270] on input "Why are you submitting a claim? option Missing product, selected. 0 results ava…" at bounding box center [292, 264] width 1 height 12
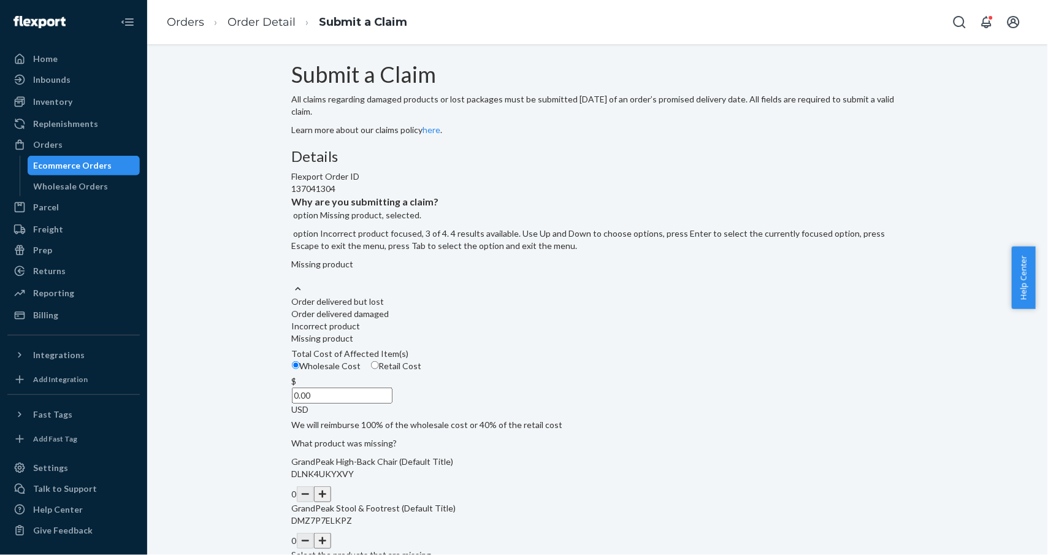
click at [435, 332] on div "Incorrect product" at bounding box center [598, 326] width 612 height 12
click at [293, 283] on input "Why are you submitting a claim? option Missing product, selected. option Incorr…" at bounding box center [292, 276] width 1 height 12
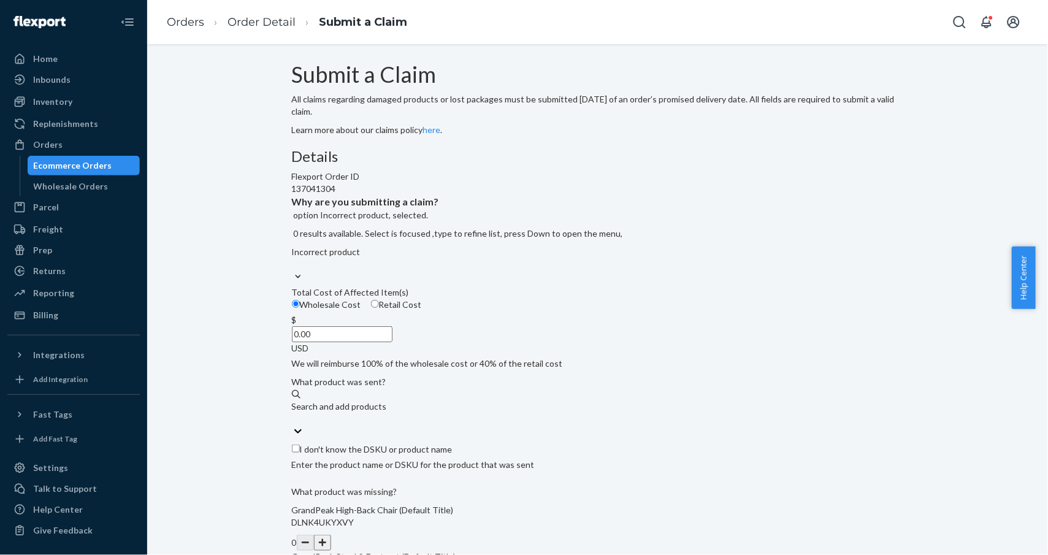
click at [422, 310] on span "Retail Cost" at bounding box center [400, 304] width 43 height 10
click at [379, 308] on input "Retail Cost" at bounding box center [375, 304] width 8 height 8
radio input "true"
radio input "false"
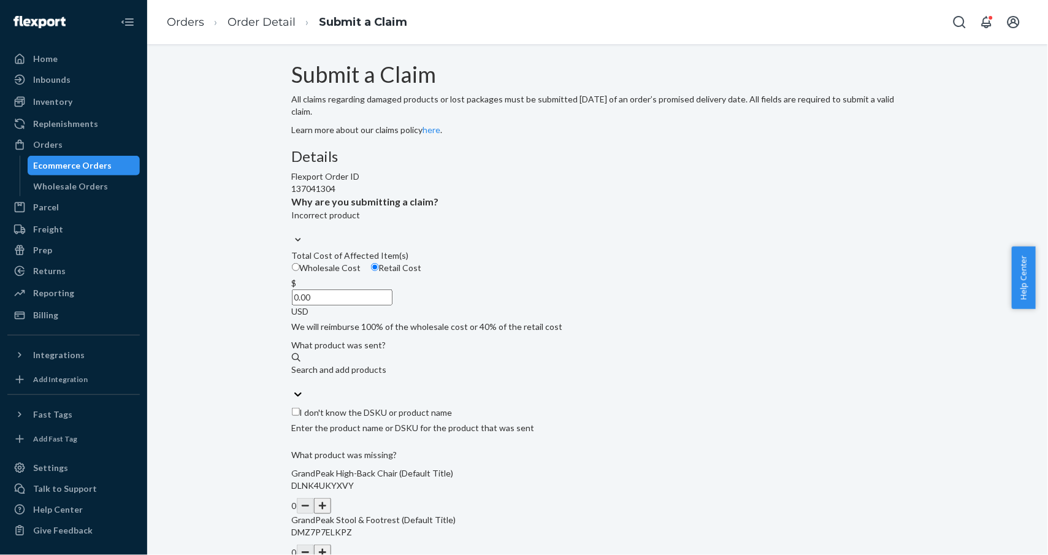
scroll to position [82, 0]
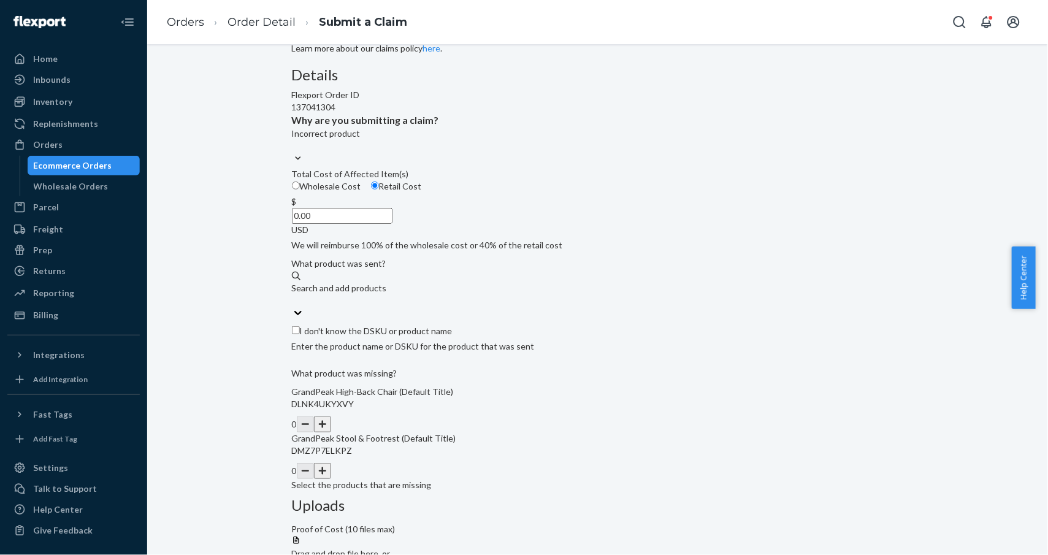
click at [392, 224] on input "0.00" at bounding box center [342, 216] width 101 height 16
paste input "134.95"
type input "134.95"
click at [430, 306] on div "Search and add products" at bounding box center [598, 294] width 612 height 25
click at [293, 306] on input "Search and add products" at bounding box center [292, 300] width 1 height 12
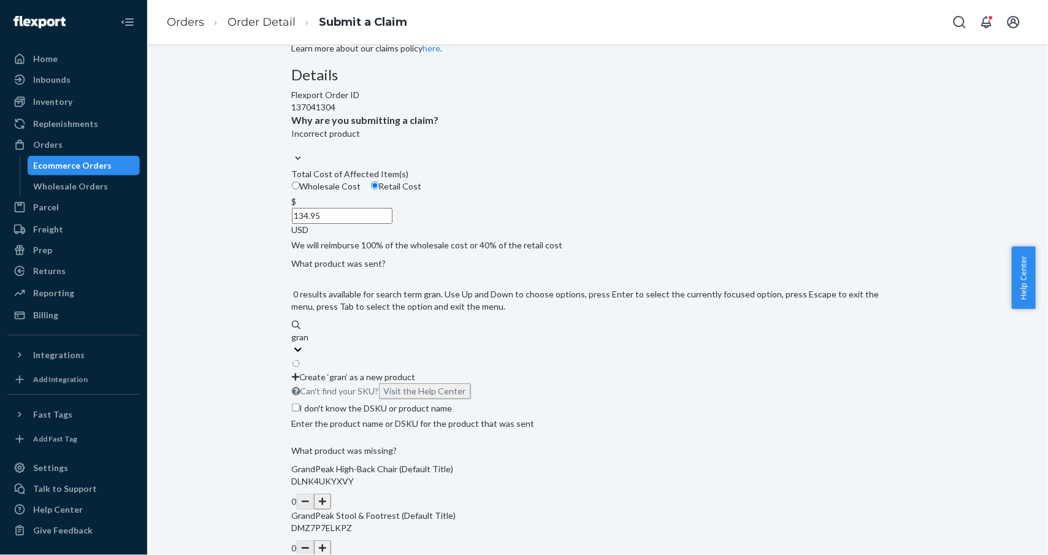
type input "grand"
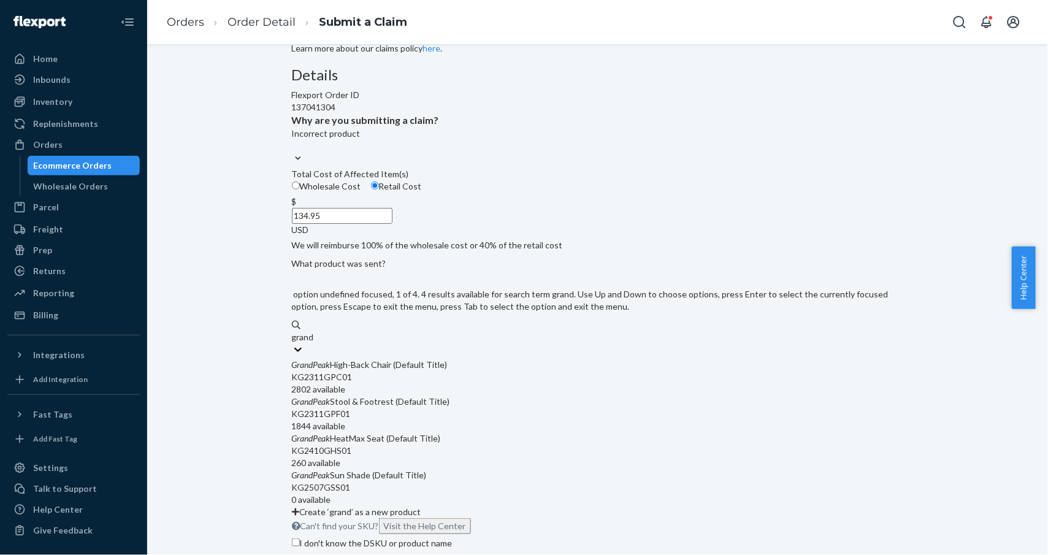
click at [420, 371] on div "GrandPeak High-Back Chair (Default Title)" at bounding box center [598, 365] width 612 height 12
click at [314, 343] on input "grand" at bounding box center [303, 337] width 23 height 12
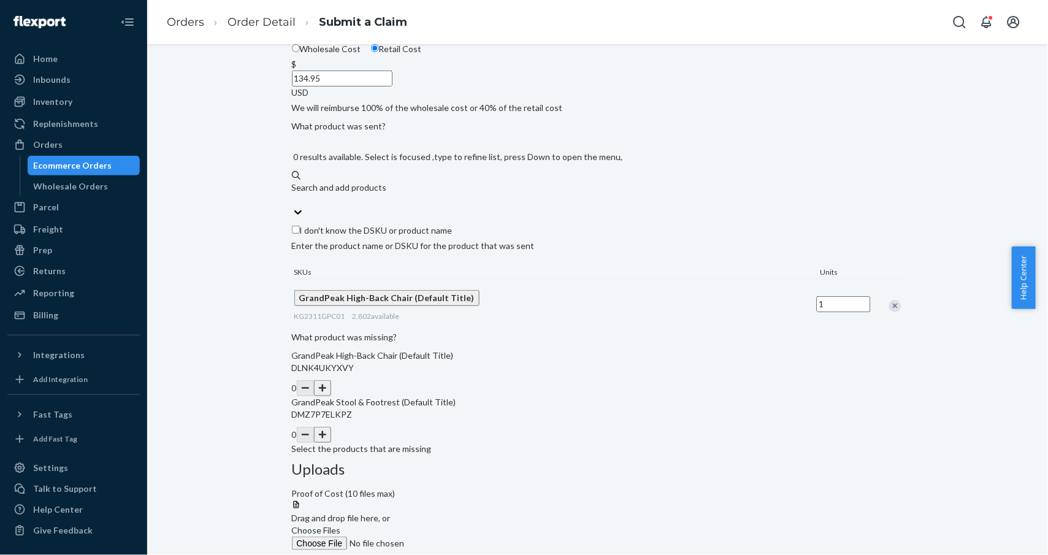
scroll to position [234, 0]
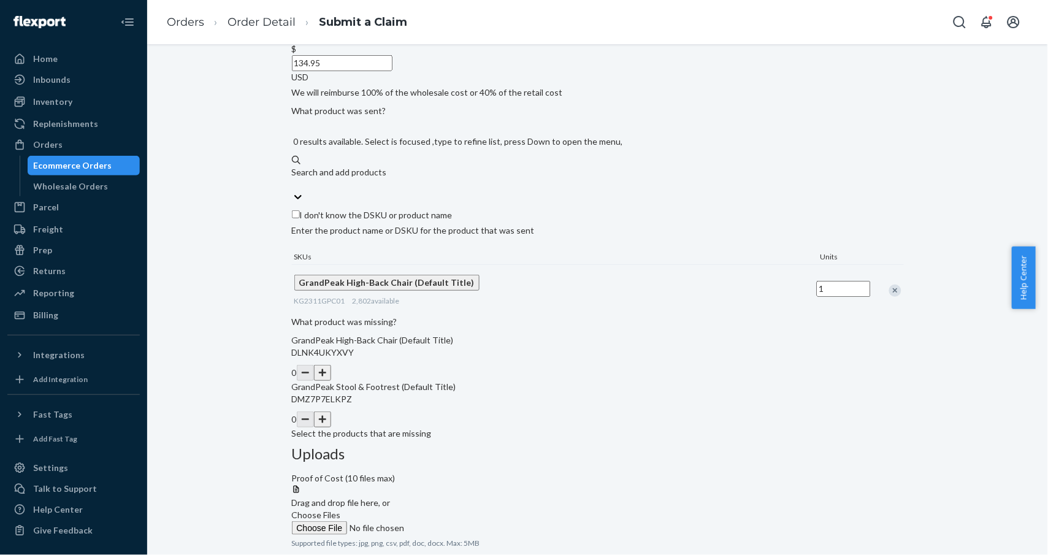
click at [331, 427] on button "button" at bounding box center [322, 419] width 17 height 16
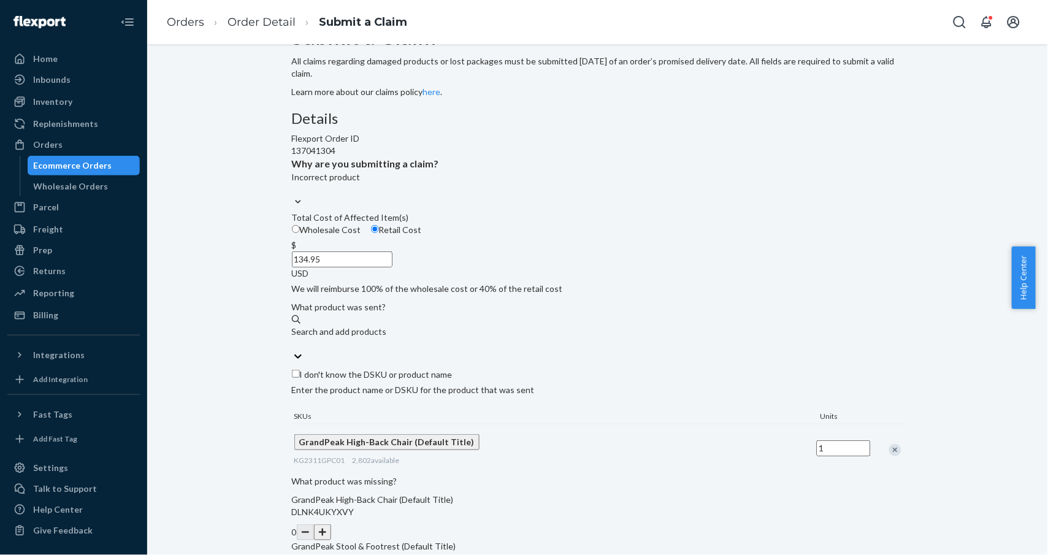
scroll to position [0, 0]
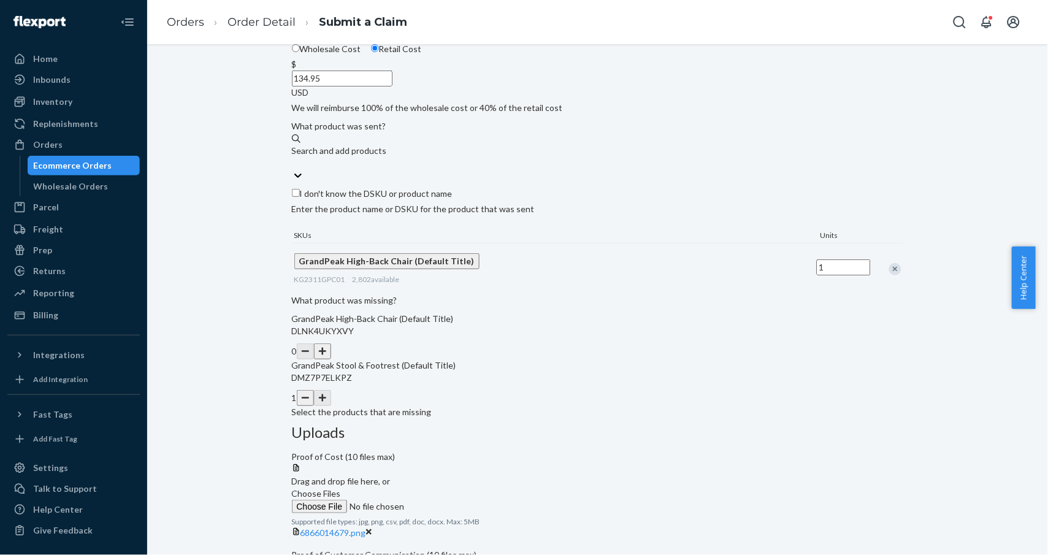
scroll to position [234, 0]
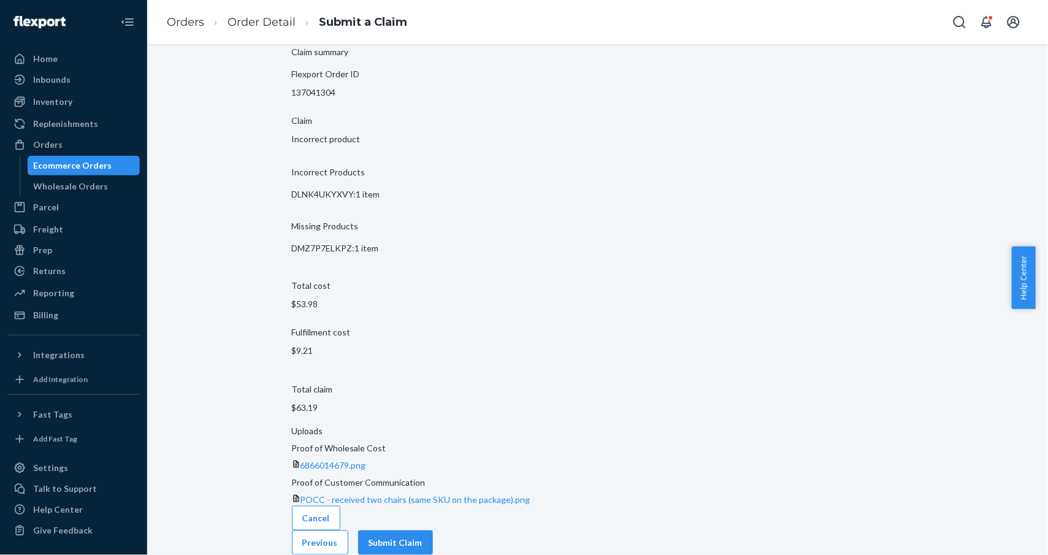
scroll to position [1, 0]
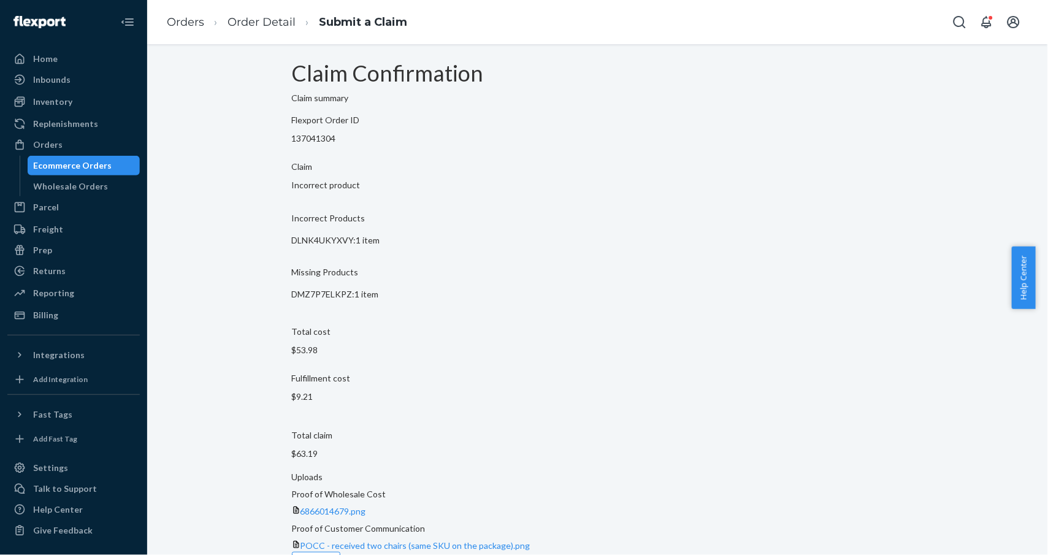
click at [460, 447] on p "$63.19" at bounding box center [598, 453] width 612 height 12
drag, startPoint x: 460, startPoint y: 420, endPoint x: 530, endPoint y: 426, distance: 70.8
click at [530, 426] on div "Claim summary Flexport Order ID 137041304 Claim Incorrect product Incorrect Pro…" at bounding box center [598, 322] width 612 height 470
copy p "$63.19"
